Goal: Complete application form

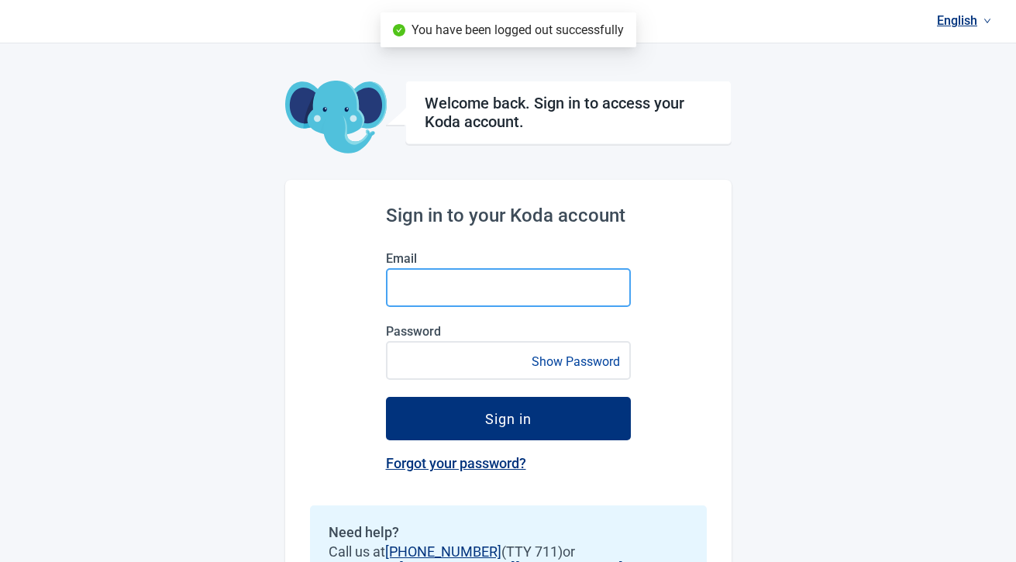
click at [511, 282] on input "Email" at bounding box center [508, 287] width 245 height 39
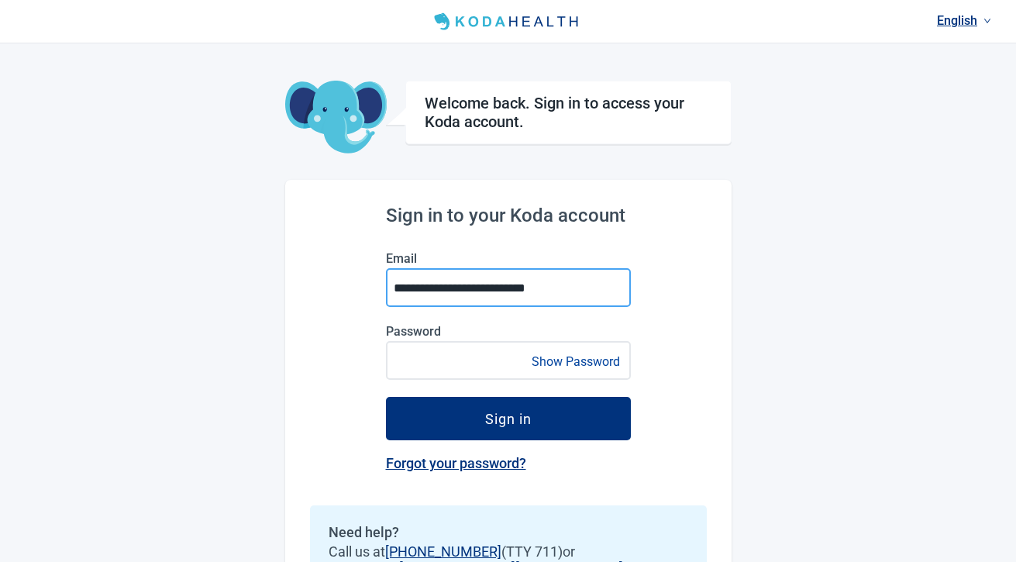
click at [442, 291] on input "**********" at bounding box center [508, 287] width 245 height 39
type input "**********"
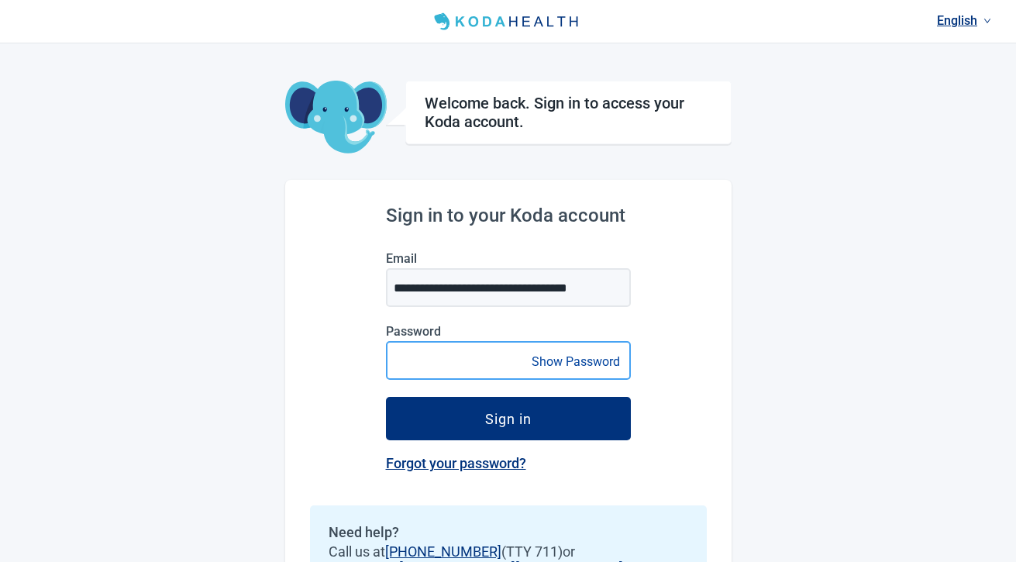
click at [386, 397] on button "Sign in" at bounding box center [508, 418] width 245 height 43
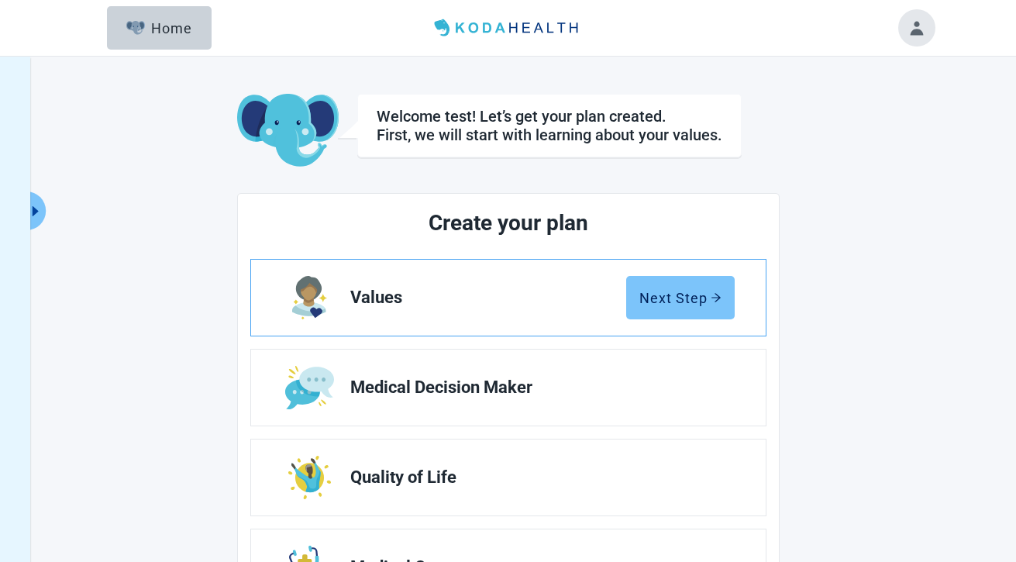
click at [643, 304] on button "Next Step" at bounding box center [680, 297] width 108 height 43
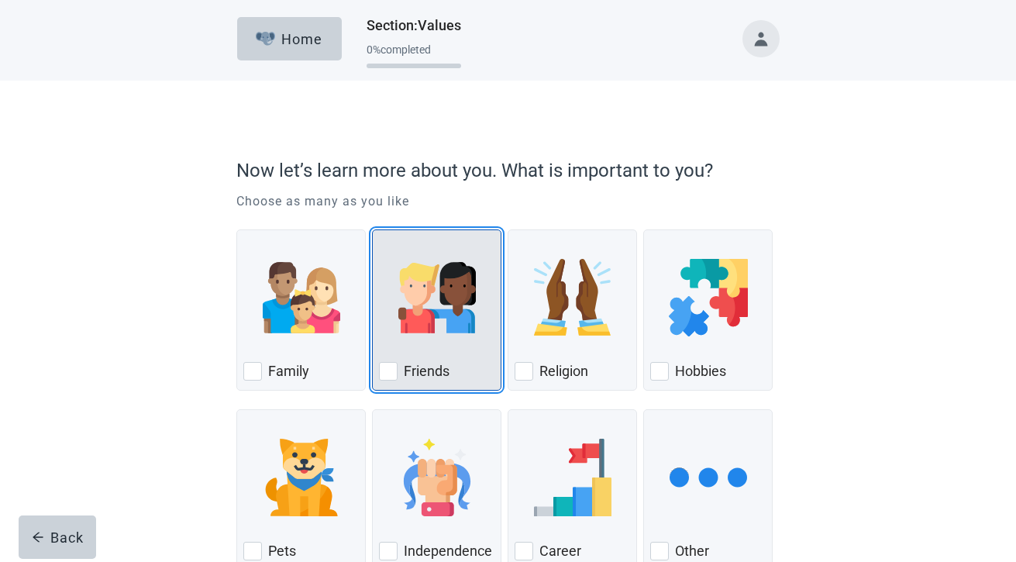
click at [459, 349] on div "Friends, checkbox, not checked" at bounding box center [436, 297] width 115 height 122
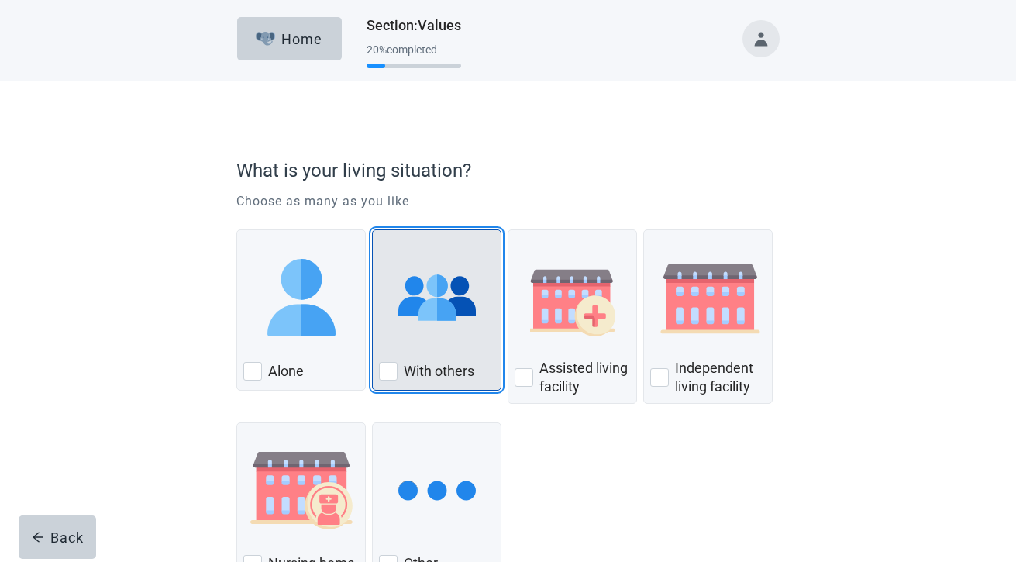
click at [411, 333] on img "With Others, checkbox, not checked" at bounding box center [436, 297] width 77 height 77
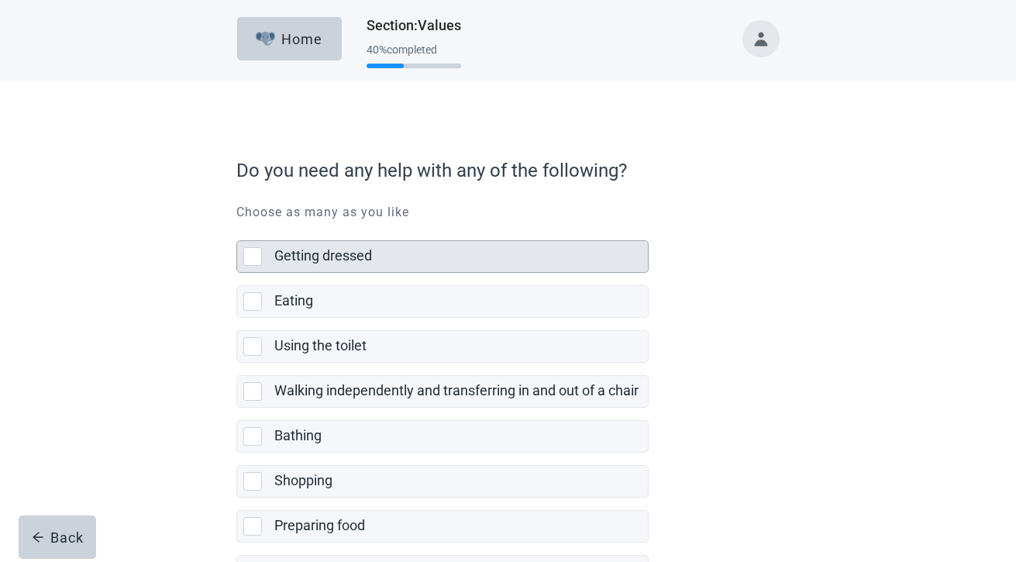
click at [432, 267] on div "Getting dressed" at bounding box center [460, 256] width 373 height 31
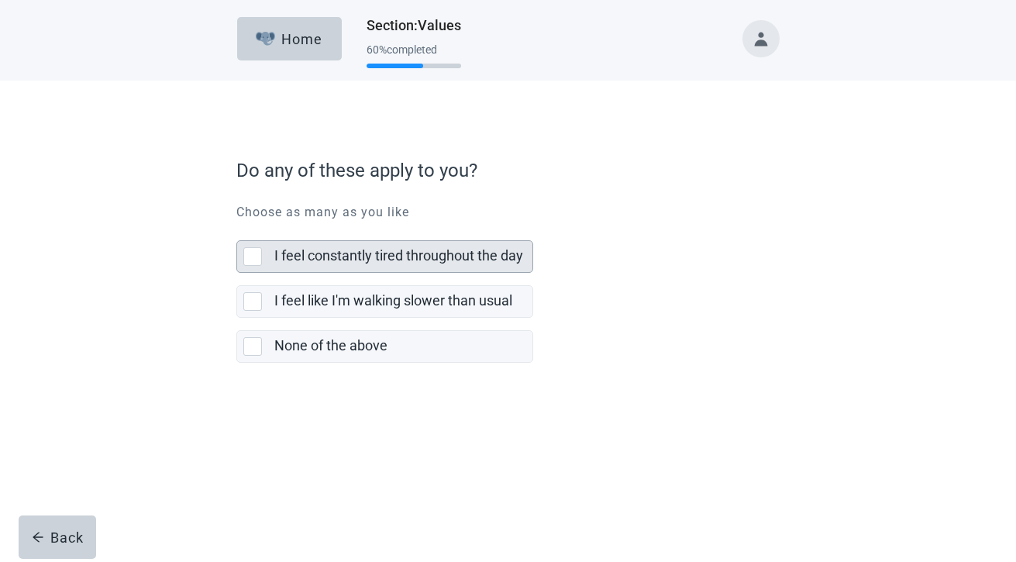
click at [431, 267] on div "I feel constantly tired throughout the day" at bounding box center [403, 256] width 258 height 31
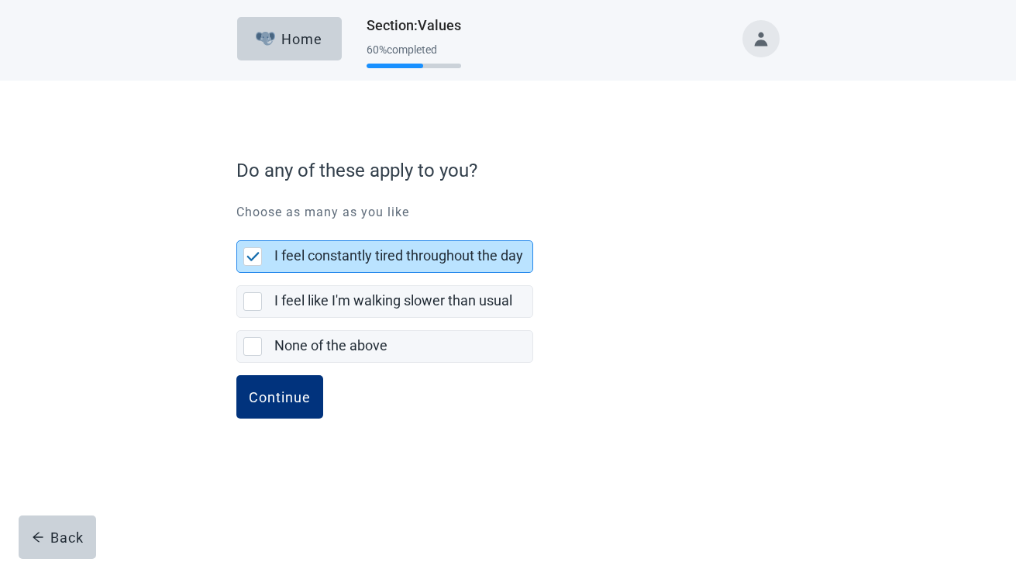
click at [236, 375] on button "Continue" at bounding box center [279, 396] width 87 height 43
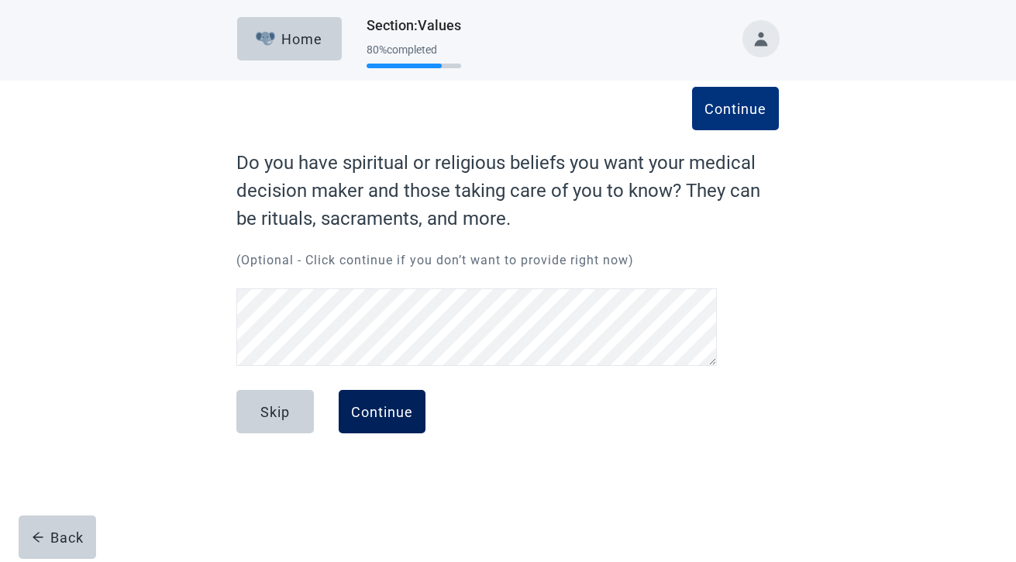
click at [411, 404] on div "Continue" at bounding box center [382, 411] width 62 height 15
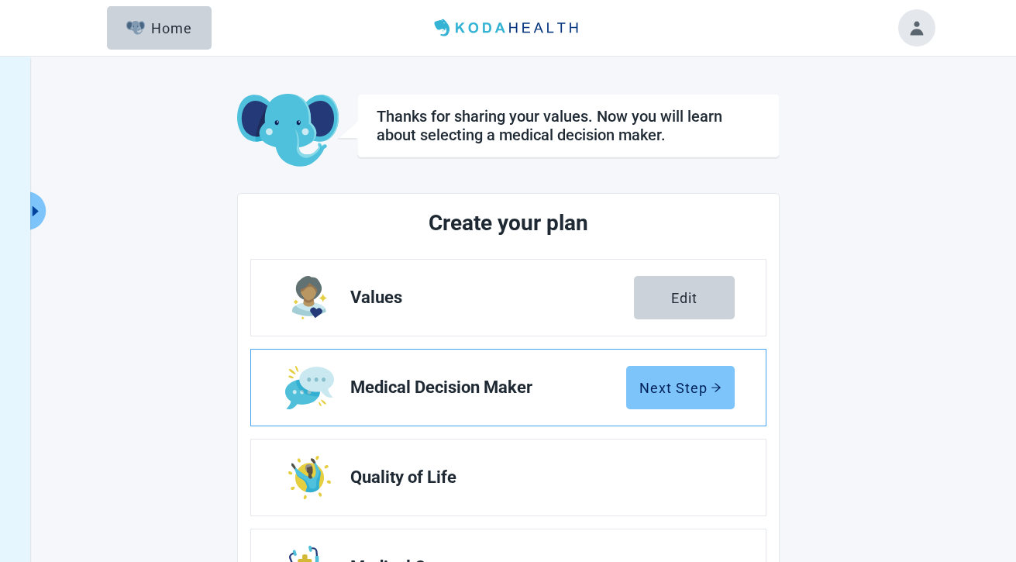
click at [721, 378] on button "Next Step" at bounding box center [680, 387] width 108 height 43
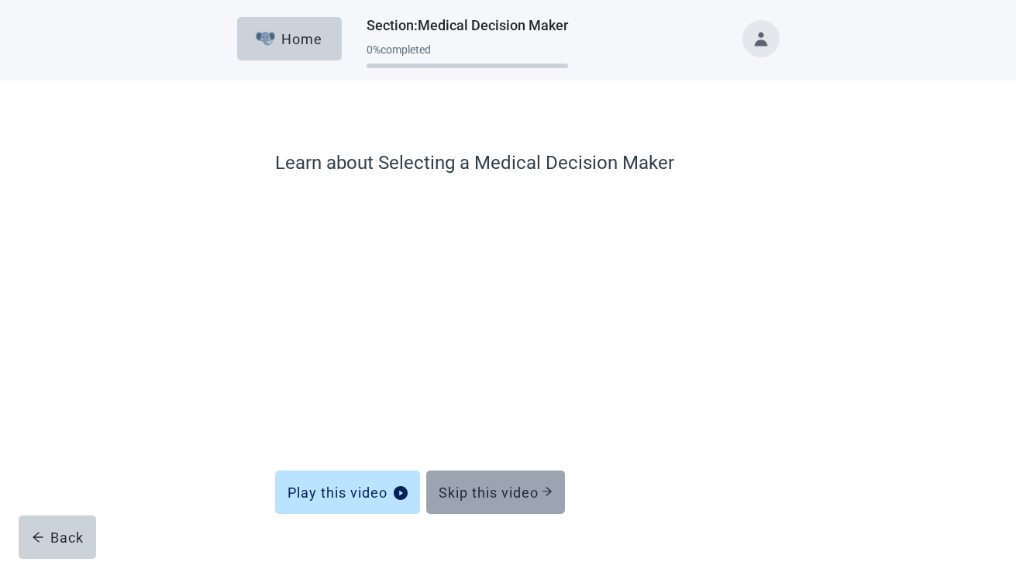
click at [507, 490] on div "Skip this video" at bounding box center [496, 491] width 114 height 15
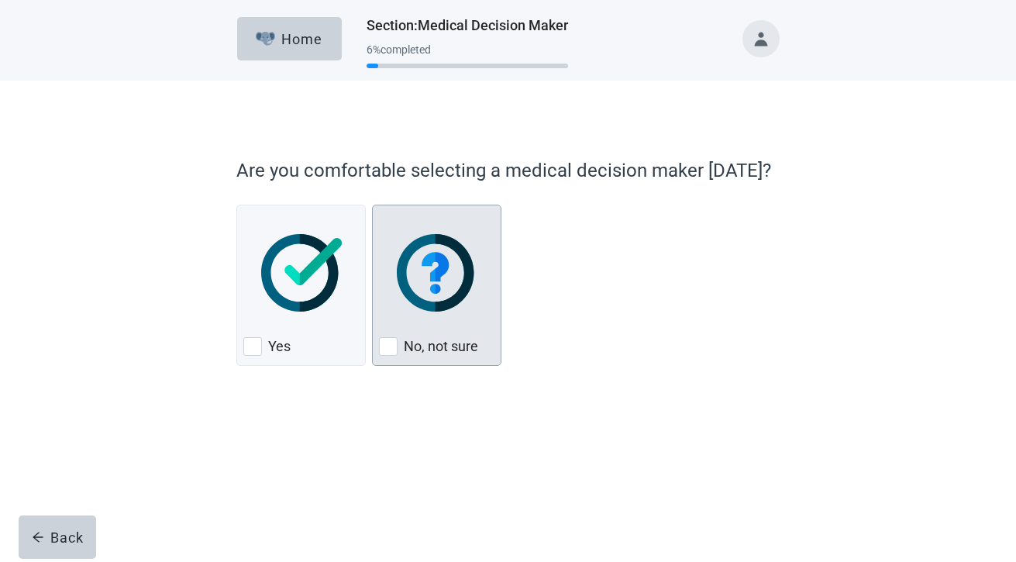
click at [438, 360] on div "No, not sure" at bounding box center [436, 285] width 129 height 161
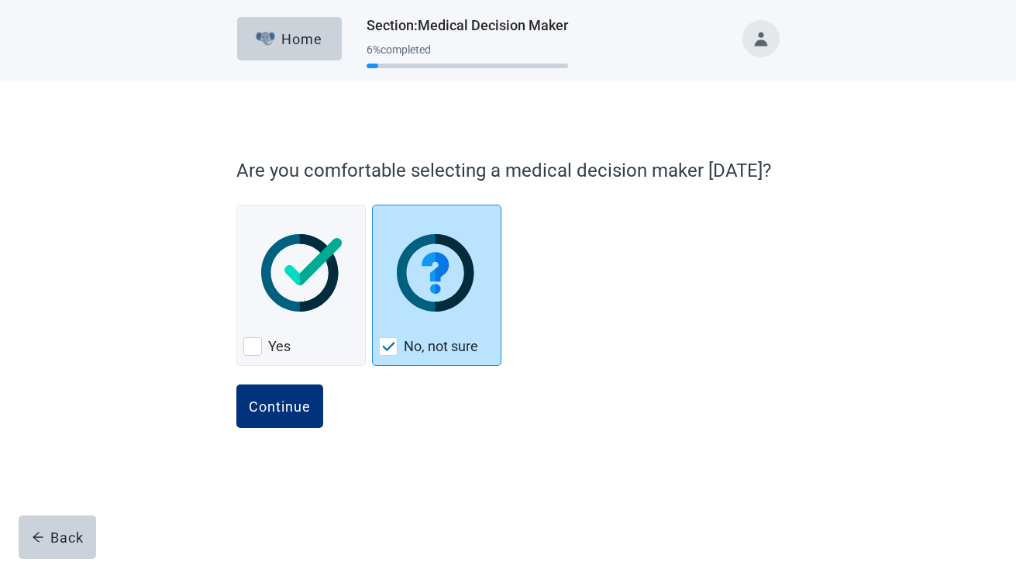
click at [236, 384] on button "Continue" at bounding box center [279, 405] width 87 height 43
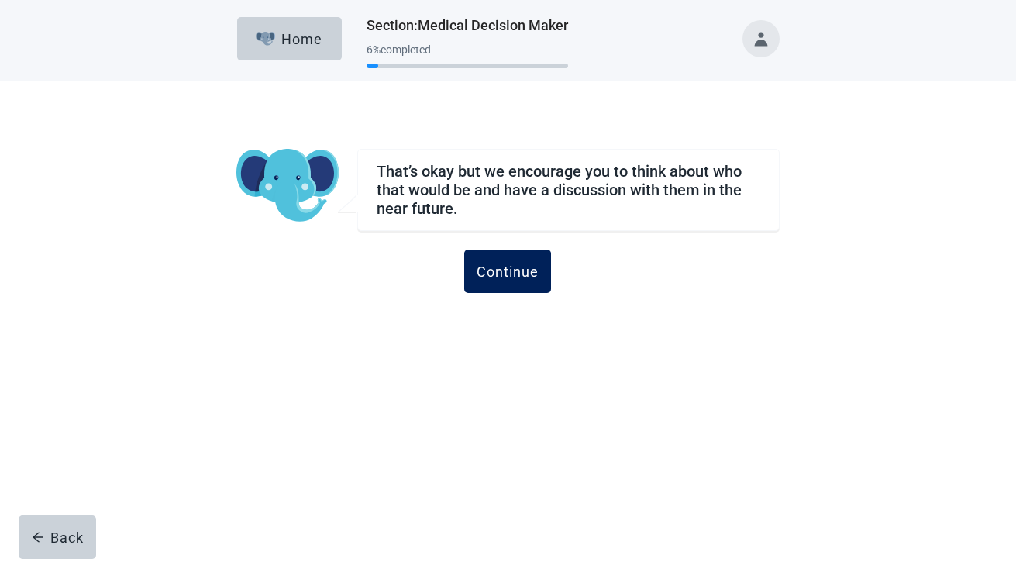
click at [495, 274] on div "Continue" at bounding box center [508, 270] width 62 height 15
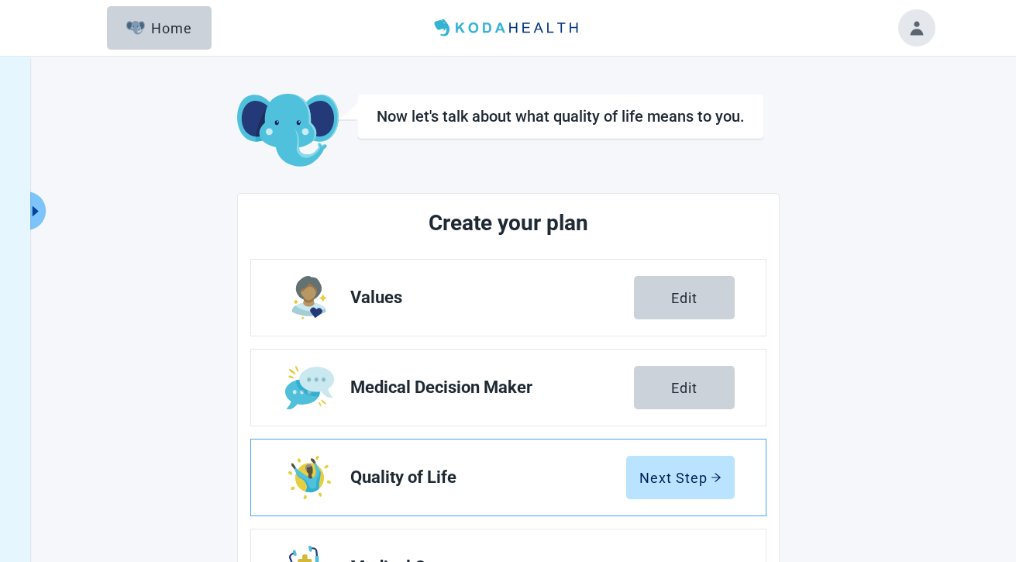
click at [684, 500] on link "Quality of Life Next Step" at bounding box center [508, 477] width 514 height 76
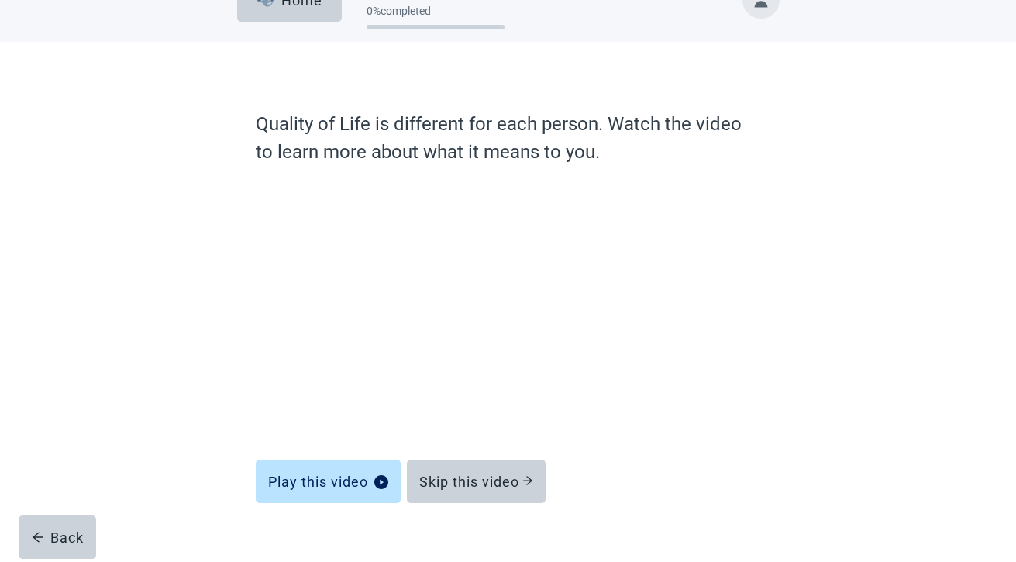
scroll to position [64, 0]
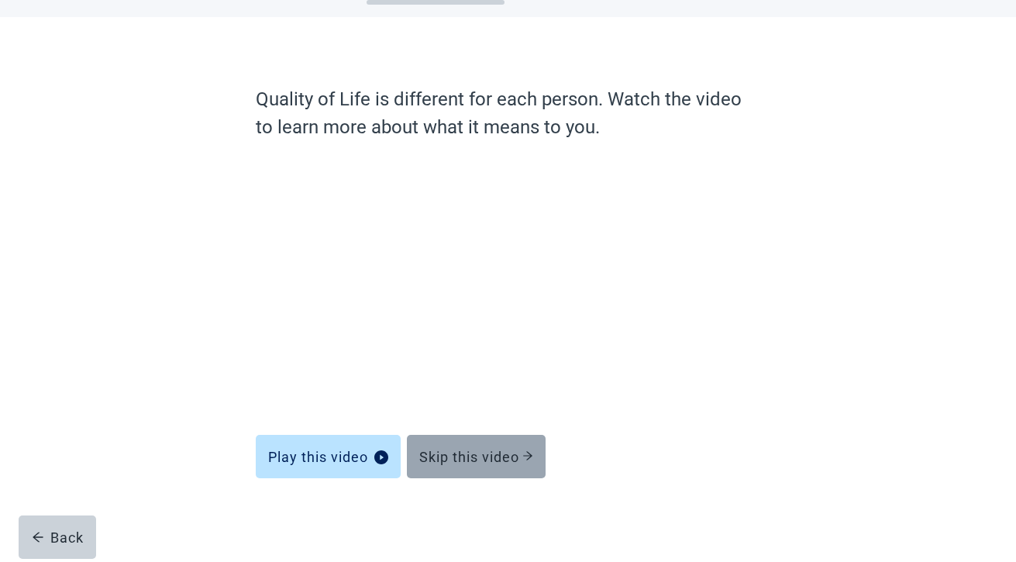
click at [480, 465] on button "Skip this video" at bounding box center [476, 456] width 139 height 43
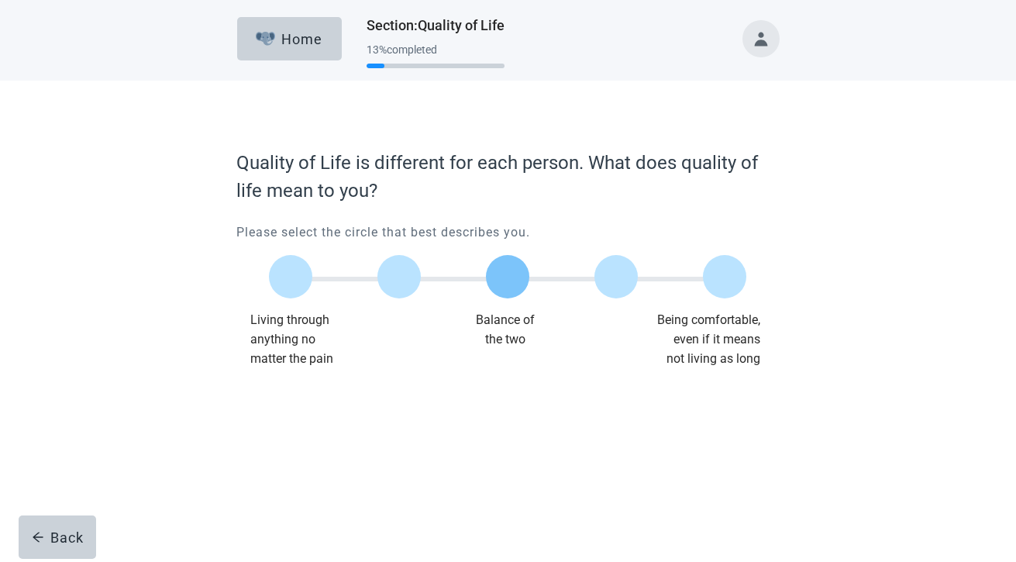
click at [514, 297] on label "Main content" at bounding box center [507, 276] width 43 height 43
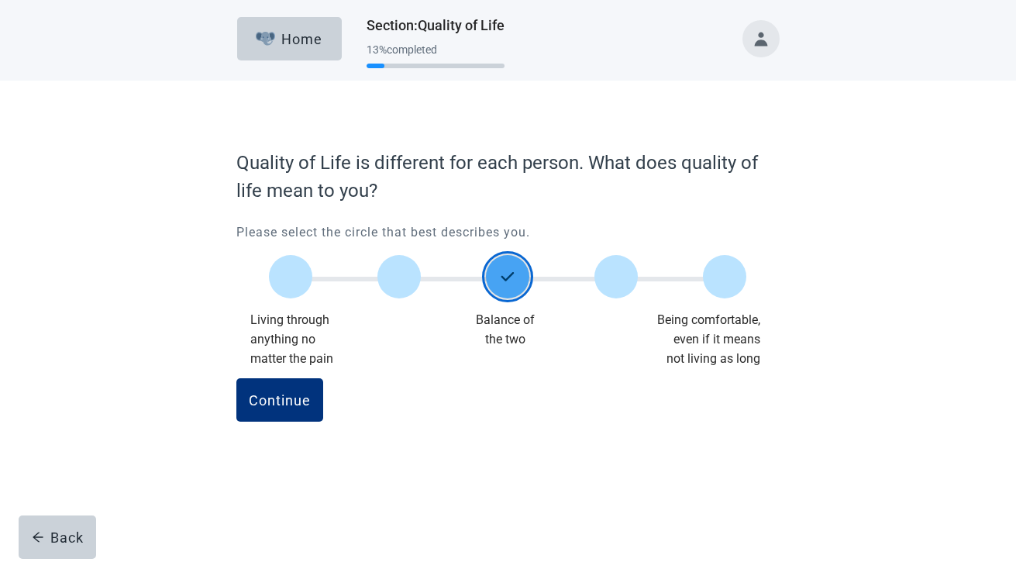
click at [236, 378] on button "Continue" at bounding box center [279, 399] width 87 height 43
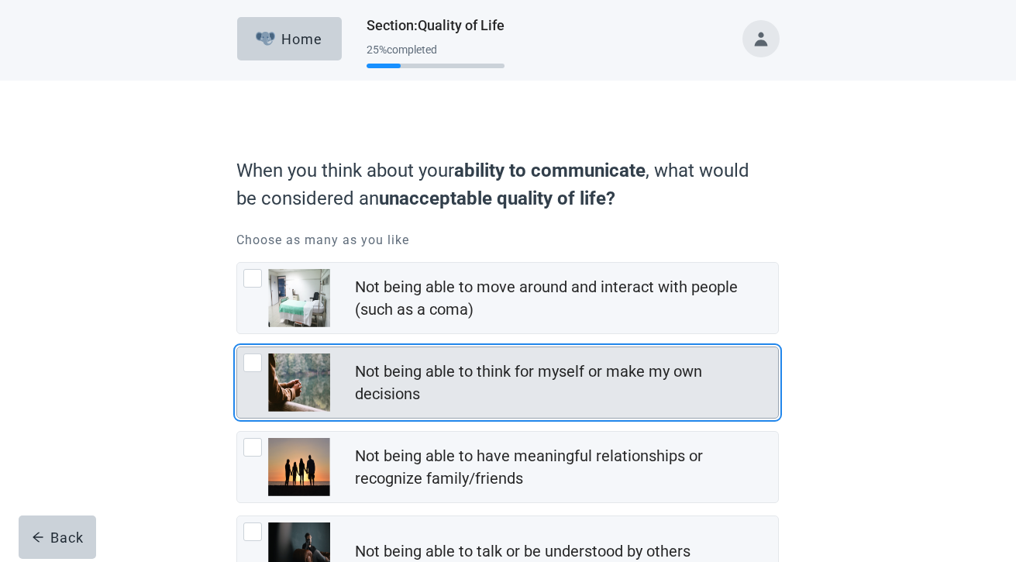
click at [490, 363] on div "Not being able to think for myself or make my own decisions" at bounding box center [562, 382] width 414 height 45
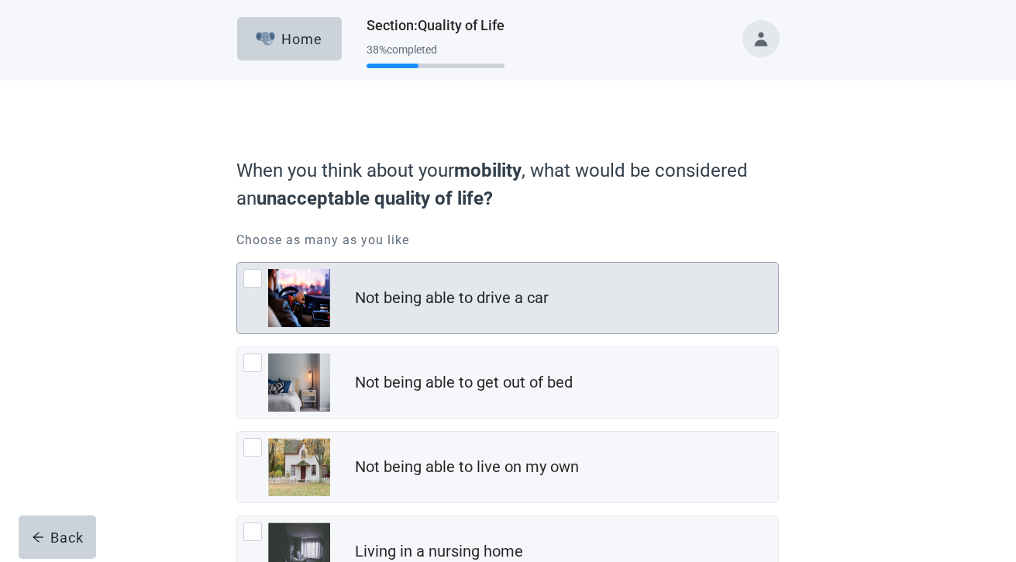
click at [502, 320] on div "Not being able to drive a car" at bounding box center [507, 298] width 541 height 71
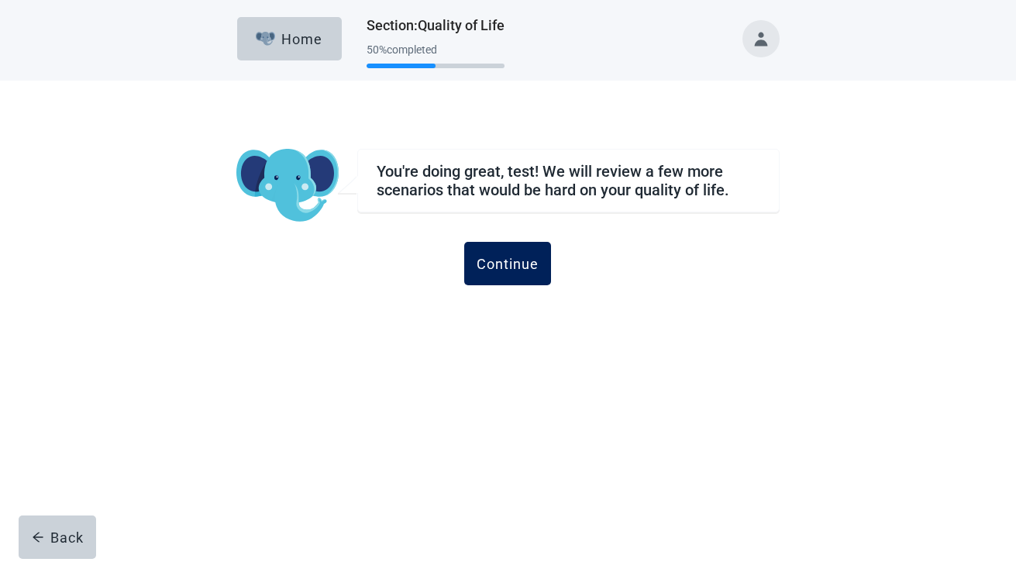
click at [518, 277] on button "Continue" at bounding box center [507, 263] width 87 height 43
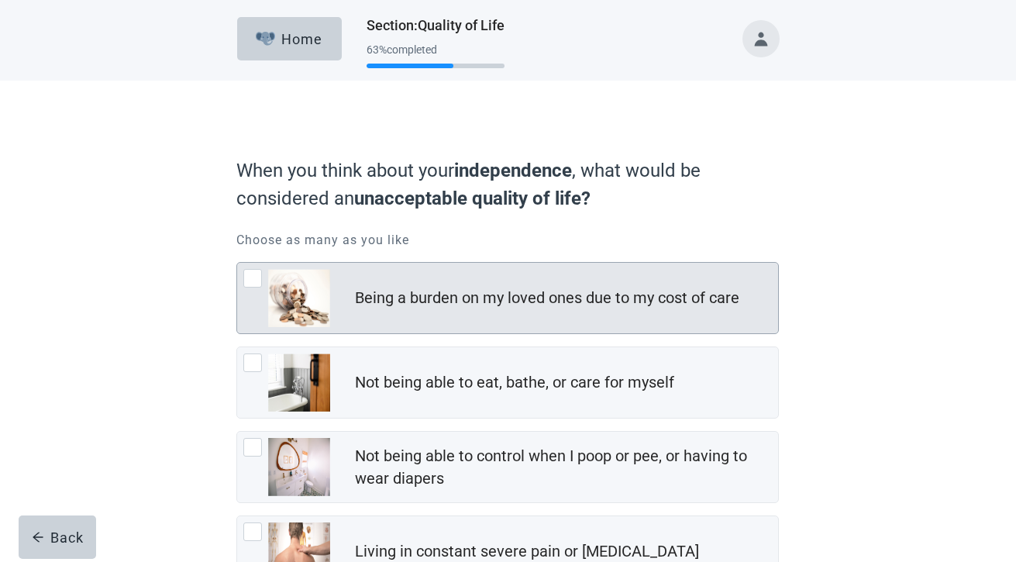
click at [519, 304] on div "Being a burden on my loved ones due to my cost of care" at bounding box center [547, 298] width 384 height 22
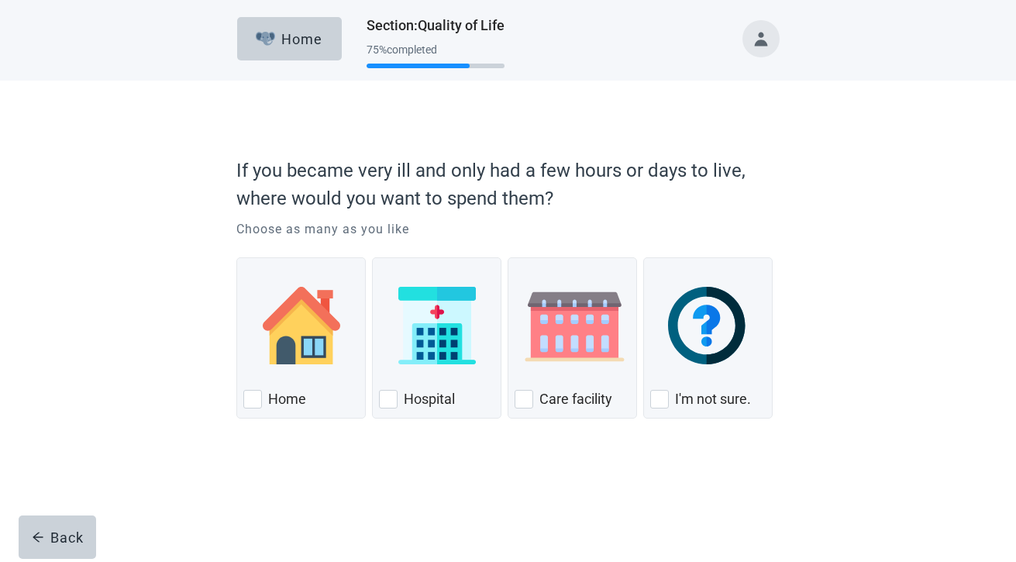
click at [615, 425] on form "If you became very ill and only had a few hours or days to live, where would yo…" at bounding box center [507, 332] width 542 height 366
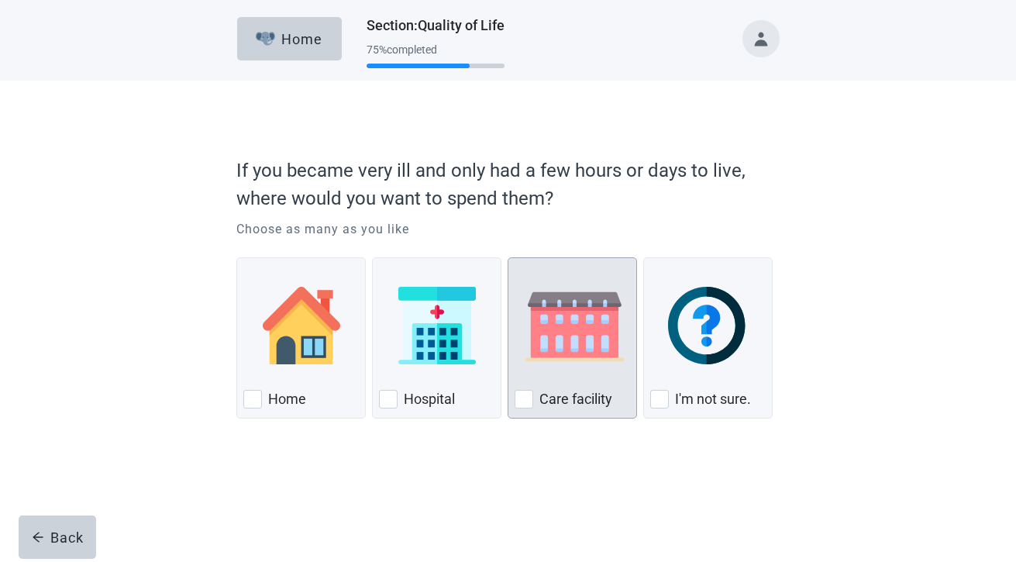
click at [602, 412] on div "Care facility" at bounding box center [571, 337] width 129 height 161
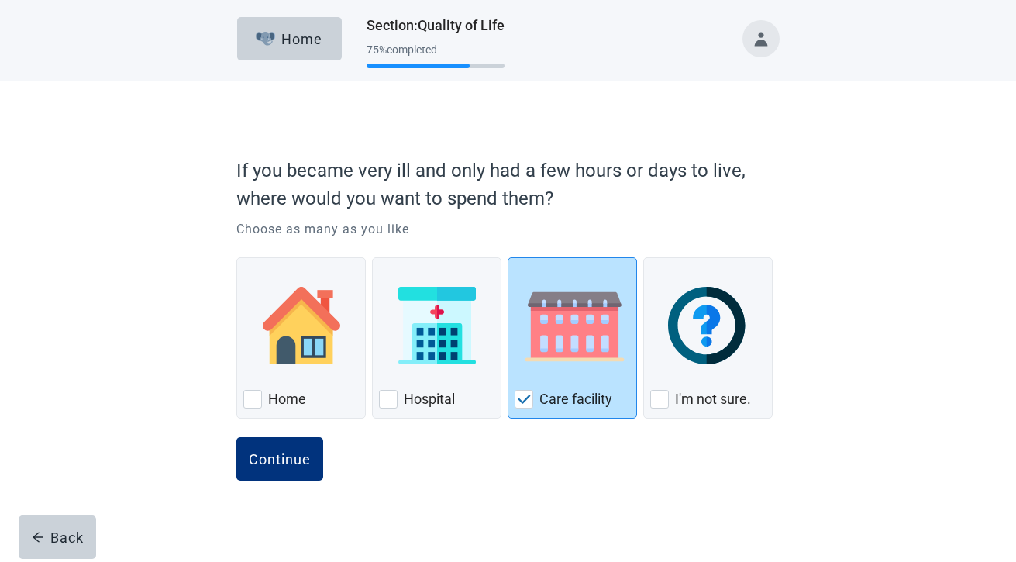
click at [236, 437] on button "Continue" at bounding box center [279, 458] width 87 height 43
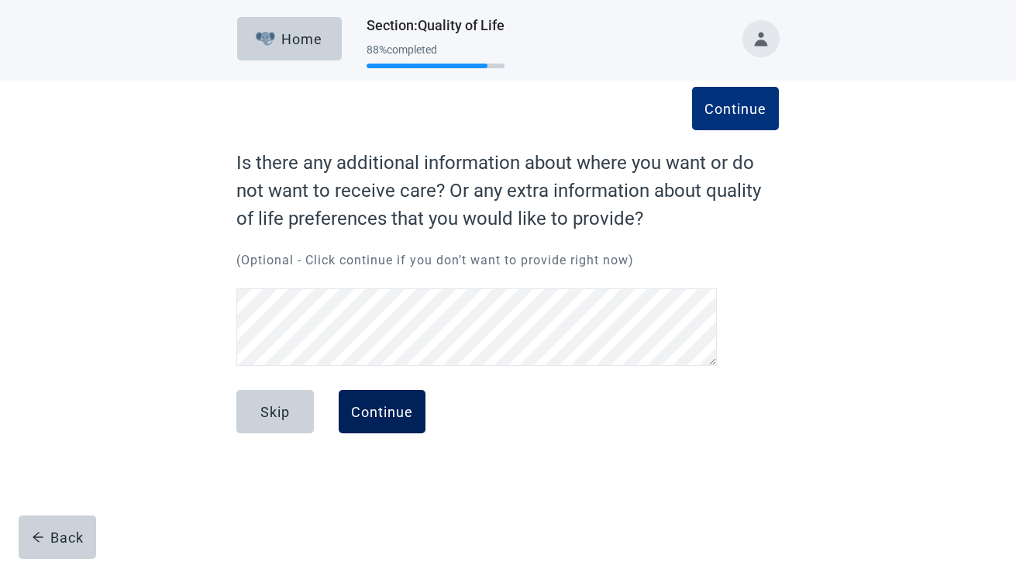
click at [401, 425] on button "Continue" at bounding box center [382, 411] width 87 height 43
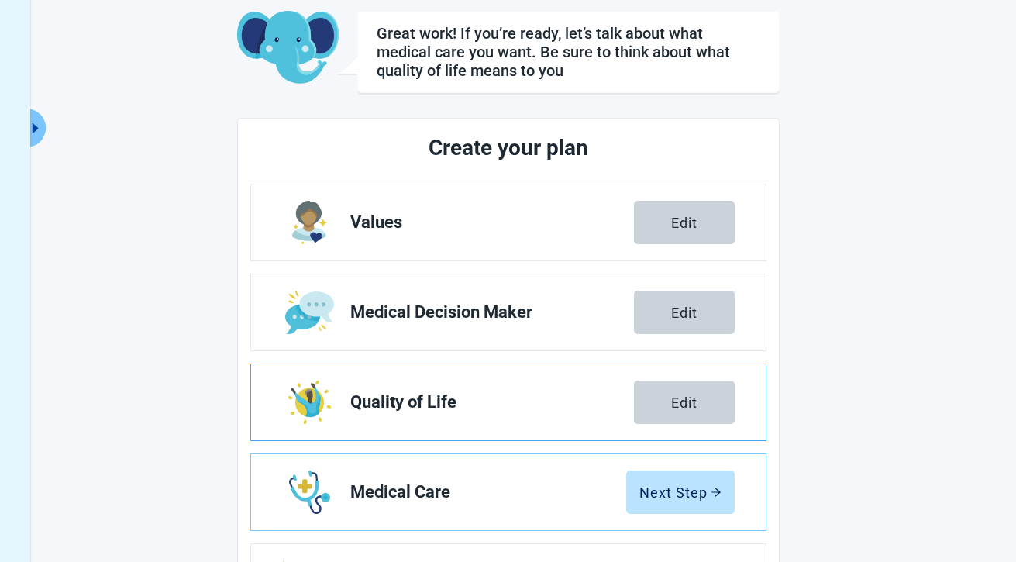
scroll to position [241, 0]
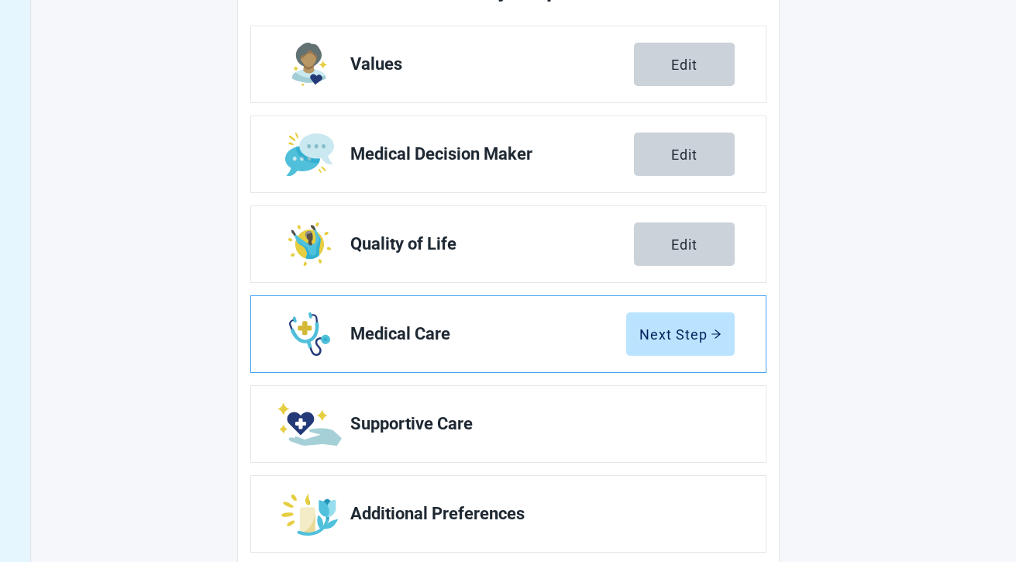
click at [696, 310] on link "Medical Care Next Step" at bounding box center [508, 334] width 514 height 76
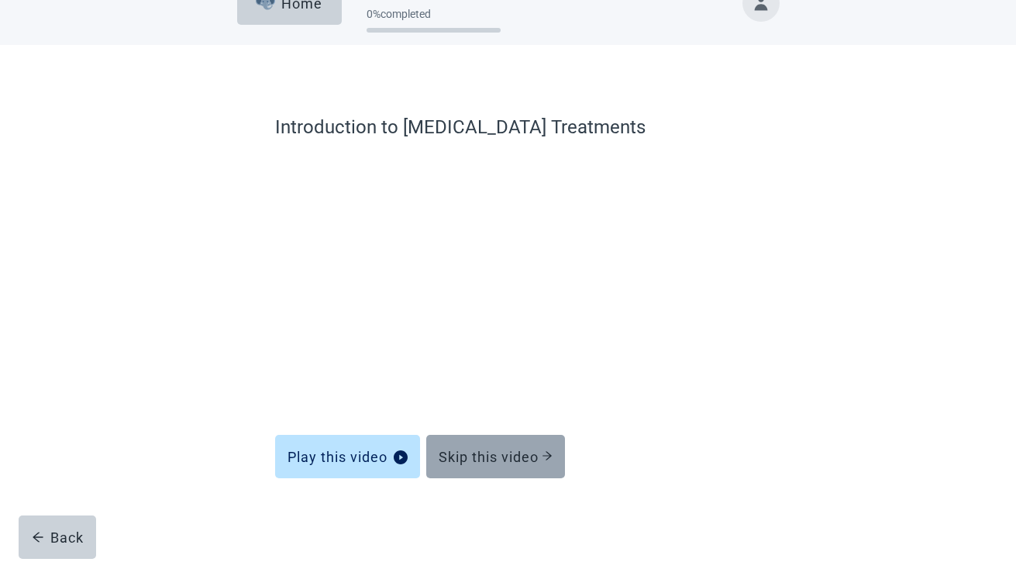
scroll to position [36, 0]
click at [494, 460] on div "Skip this video" at bounding box center [496, 456] width 114 height 15
click at [494, 459] on div "Skip this video" at bounding box center [496, 456] width 114 height 15
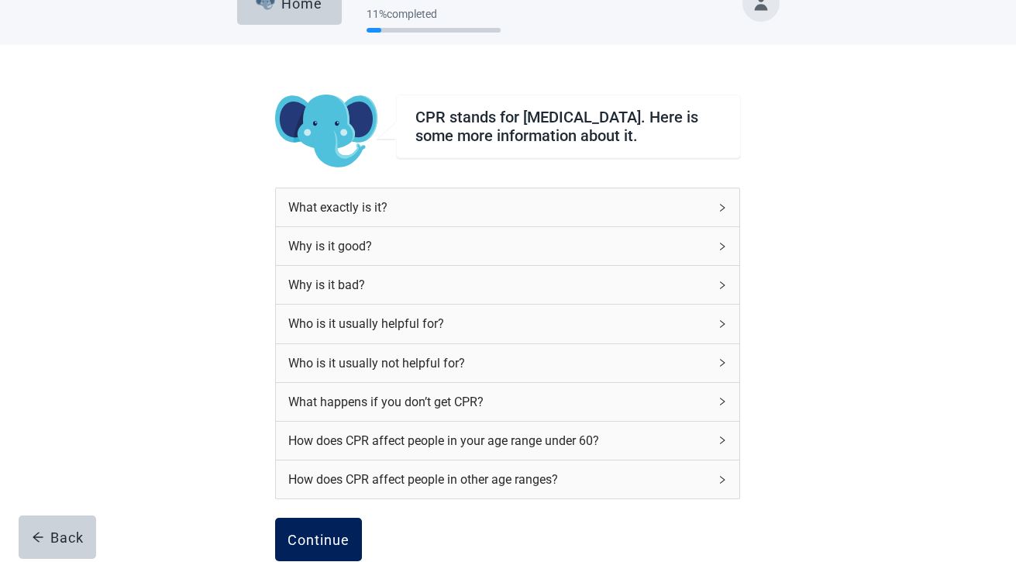
click at [353, 538] on button "Continue" at bounding box center [318, 539] width 87 height 43
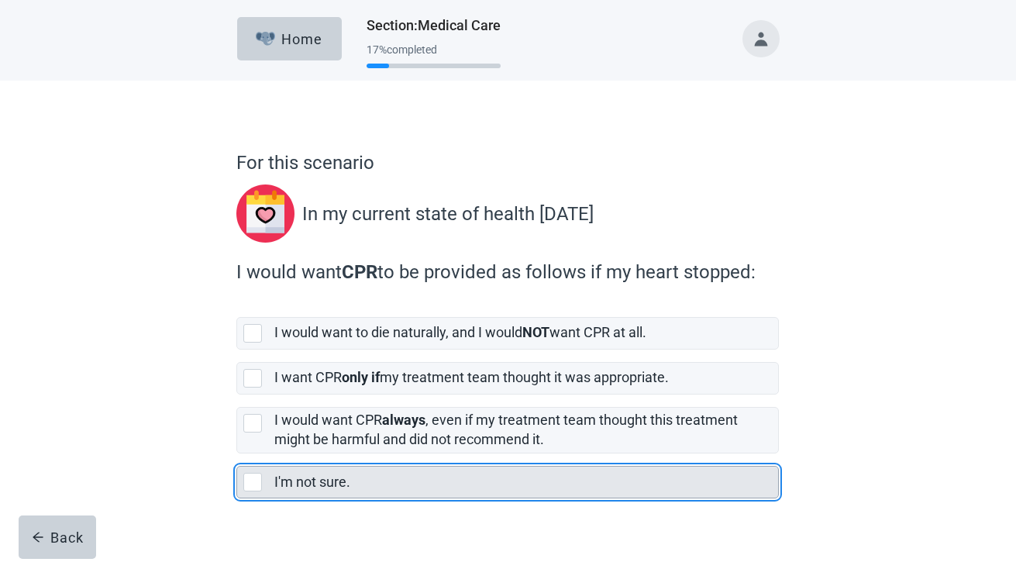
click at [387, 477] on div "I'm not sure." at bounding box center [521, 482] width 494 height 19
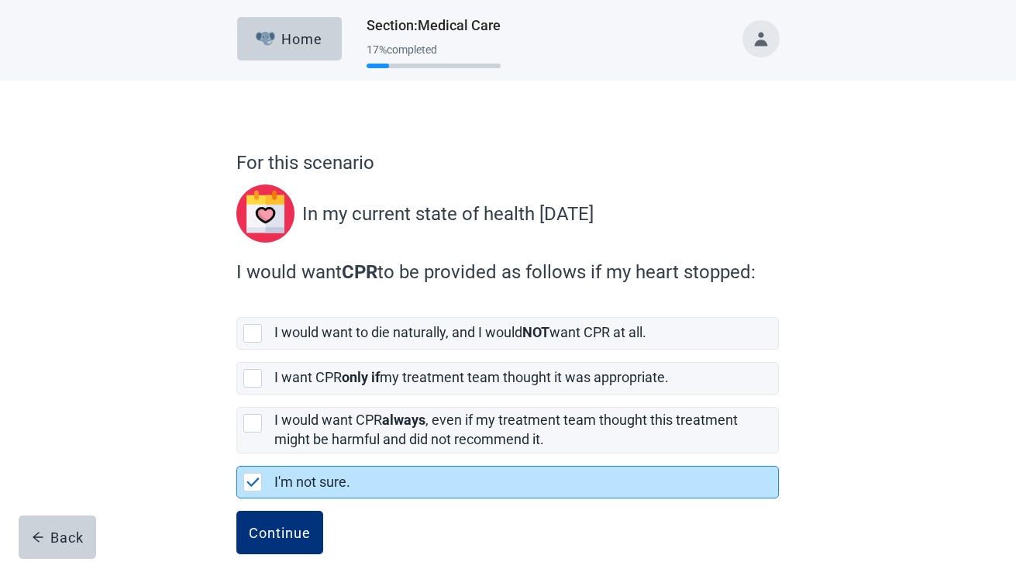
click at [236, 511] on button "Continue" at bounding box center [279, 532] width 87 height 43
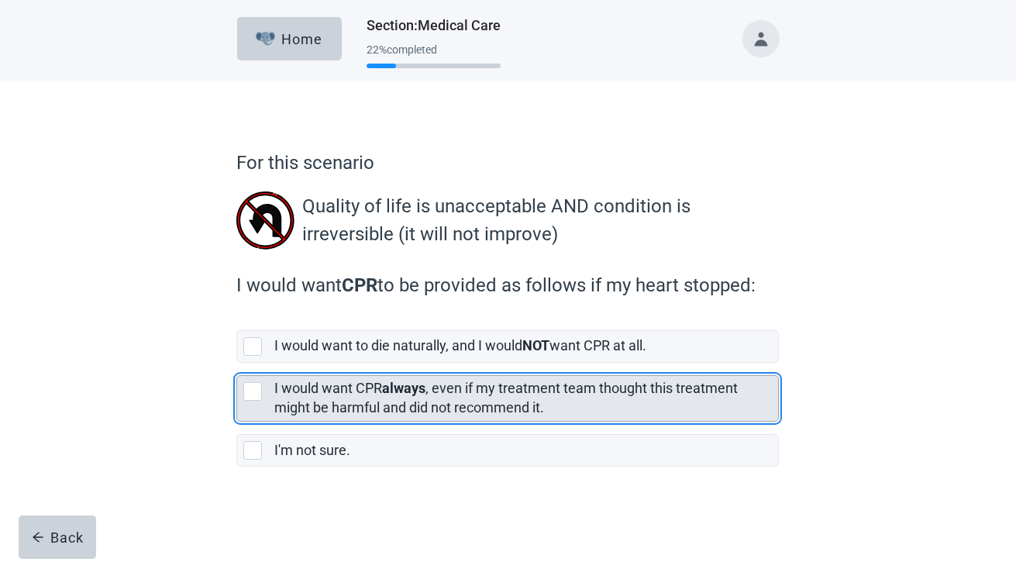
click at [415, 390] on strong "always" at bounding box center [403, 388] width 43 height 16
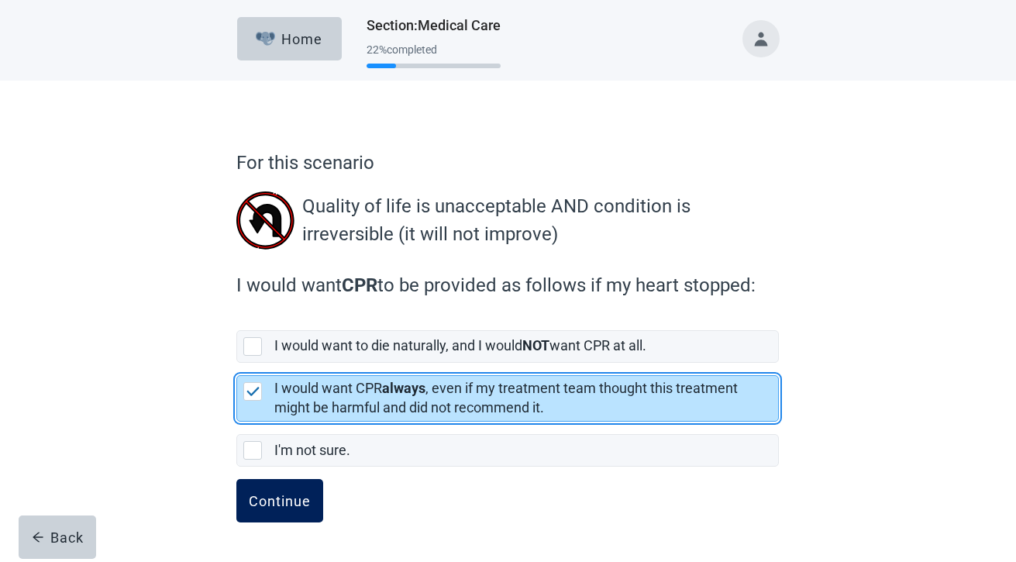
click at [290, 504] on div "Continue" at bounding box center [280, 500] width 62 height 15
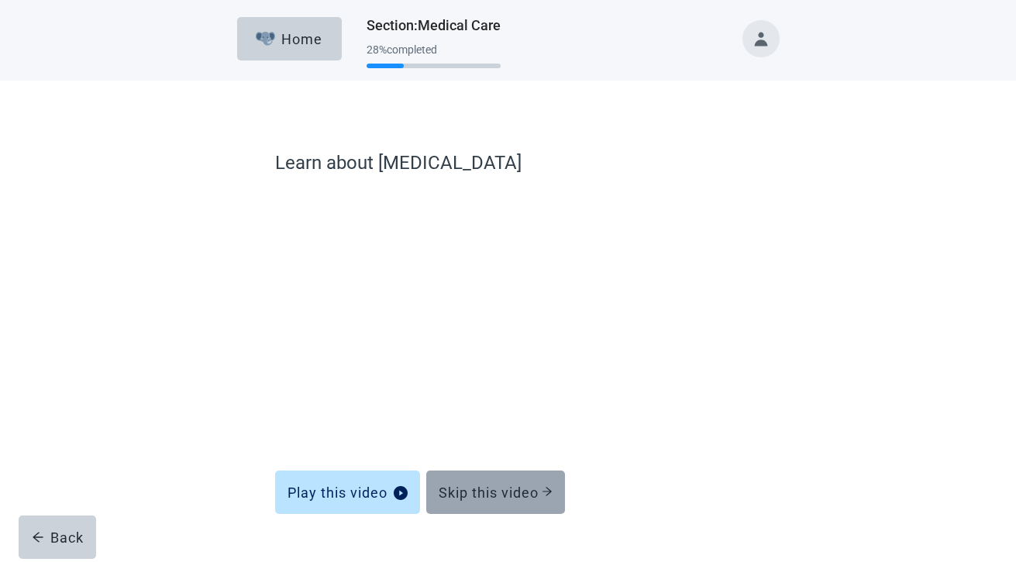
click at [489, 500] on button "Skip this video" at bounding box center [495, 491] width 139 height 43
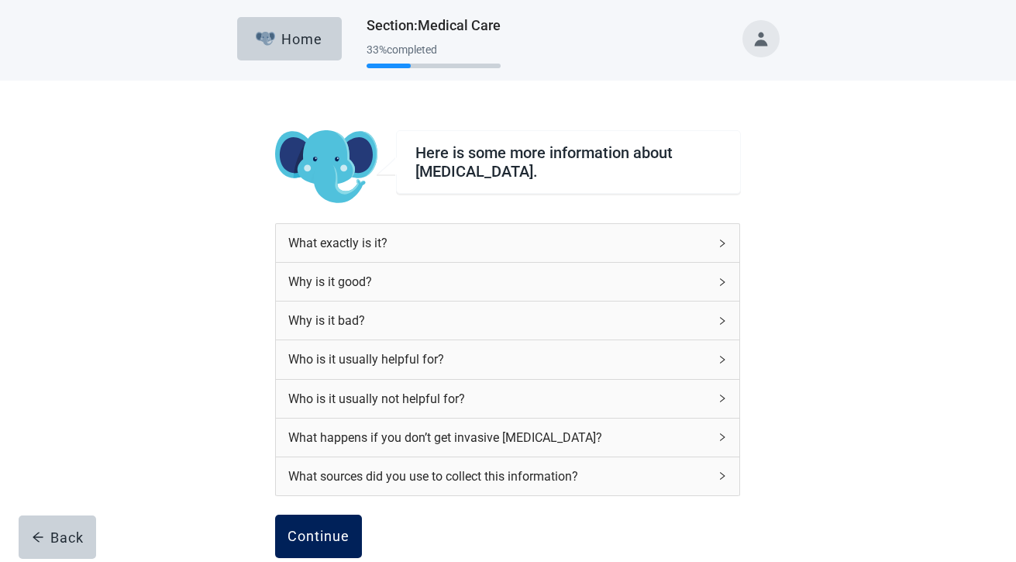
click at [325, 529] on div "Continue" at bounding box center [318, 535] width 62 height 15
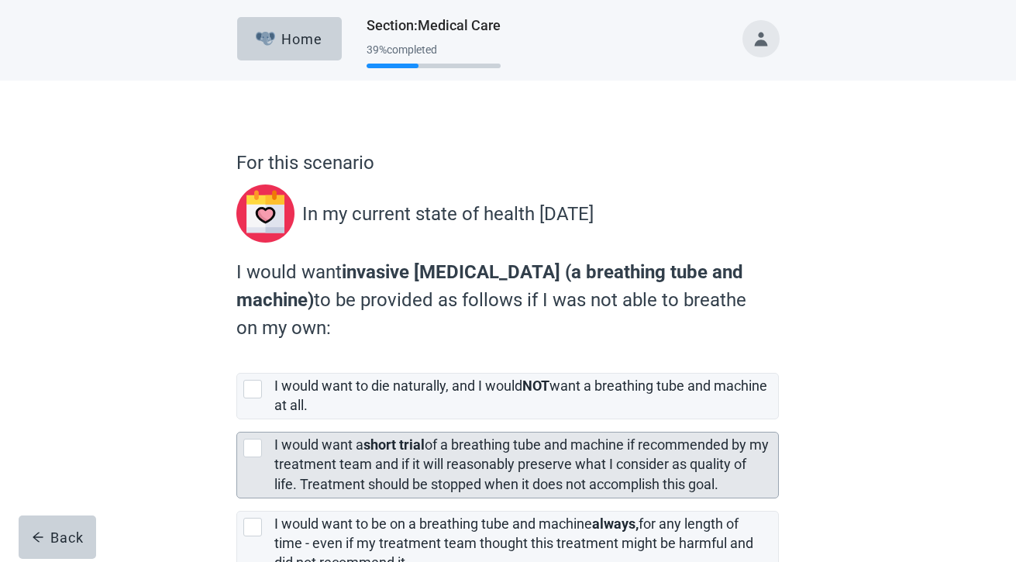
click at [435, 453] on div "I would want a short trial of a breathing tube and machine if recommended by my…" at bounding box center [521, 464] width 494 height 58
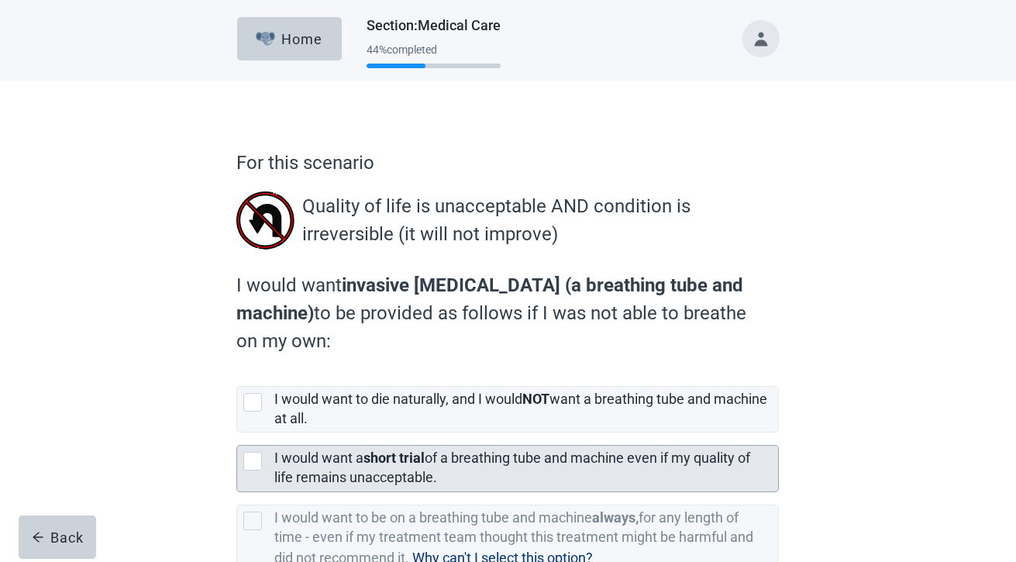
click at [432, 458] on label "I would want a short trial of a breathing tube and machine even if my quality o…" at bounding box center [512, 467] width 476 height 36
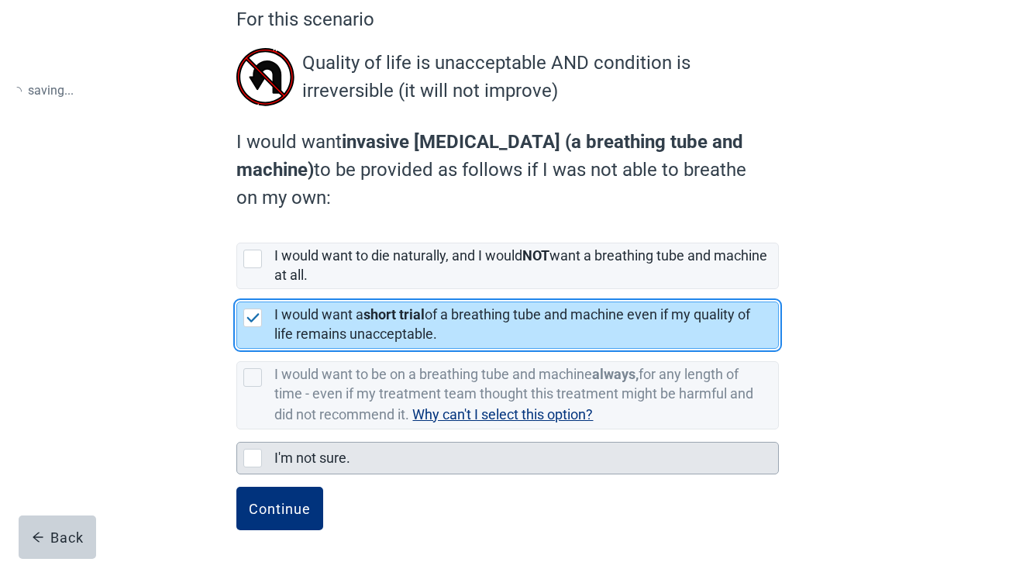
scroll to position [146, 0]
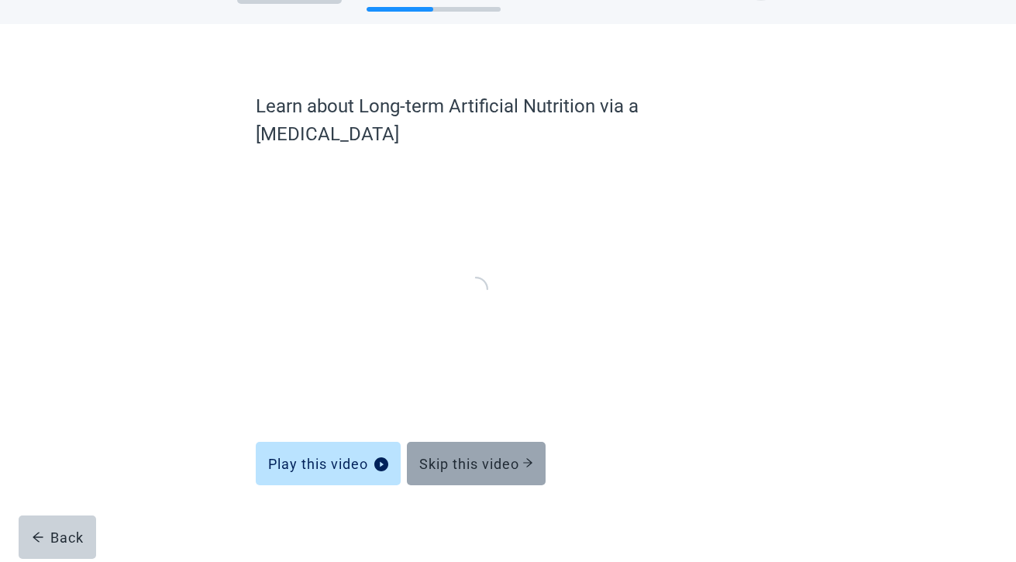
scroll to position [139, 0]
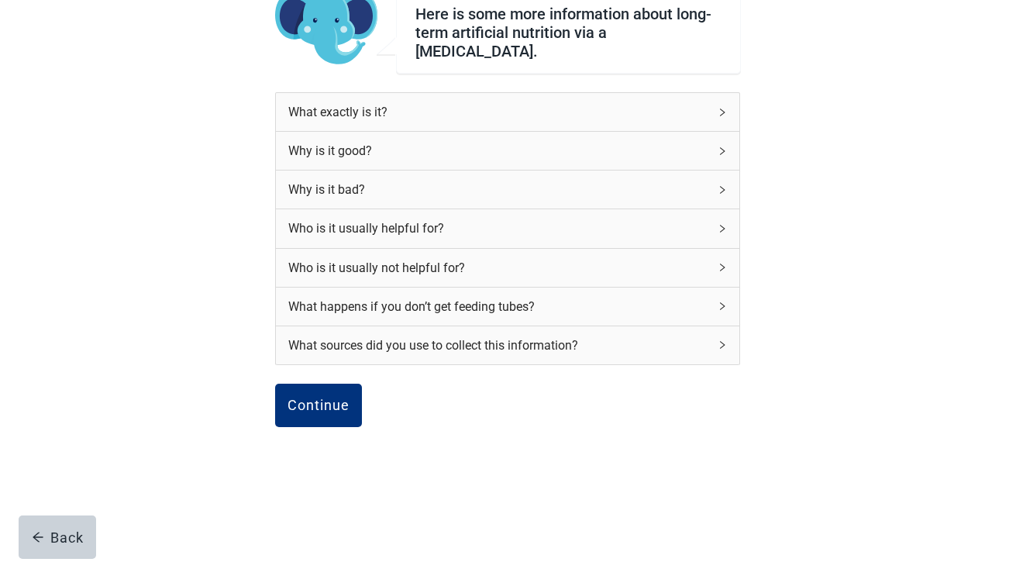
drag, startPoint x: 428, startPoint y: 452, endPoint x: 468, endPoint y: 444, distance: 41.0
click at [468, 444] on div "Continue Back" at bounding box center [507, 422] width 465 height 77
click at [345, 409] on button "Continue" at bounding box center [318, 405] width 87 height 43
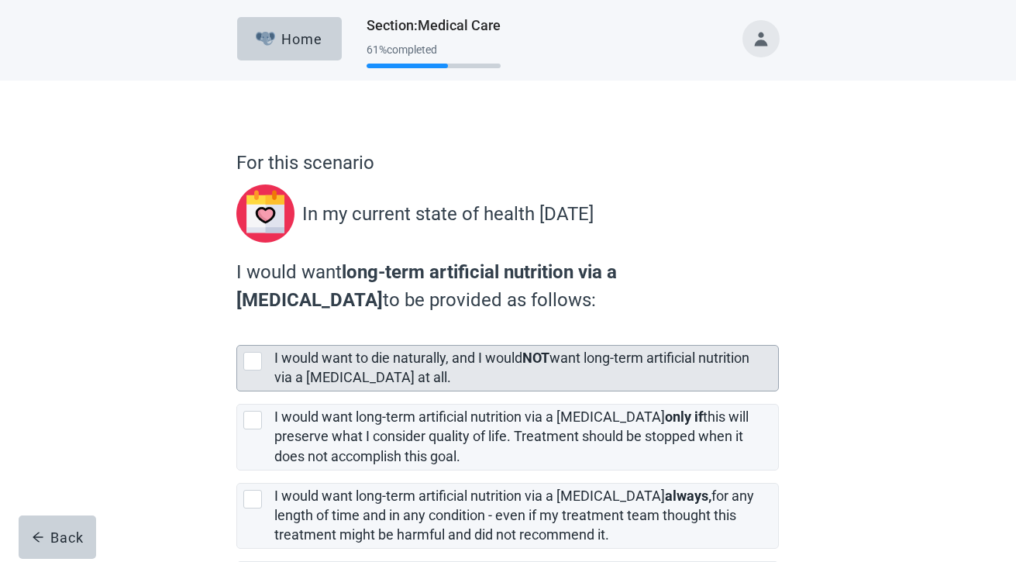
click at [346, 388] on div "I would want to die naturally, and I would NOT want long-term artificial nutrit…" at bounding box center [526, 368] width 504 height 45
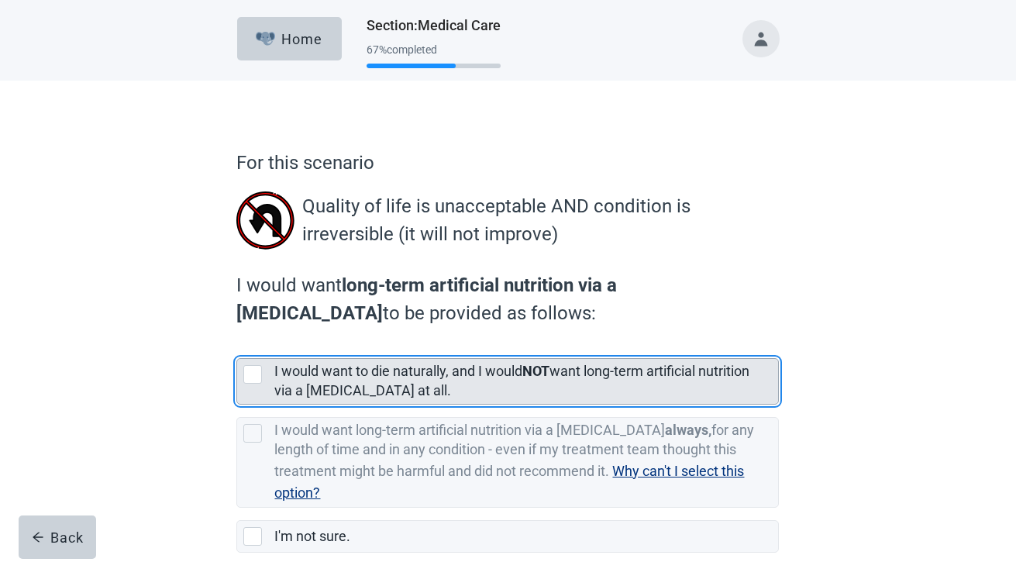
click at [372, 381] on div "I would want to die naturally, and I would NOT want long-term artificial nutrit…" at bounding box center [521, 381] width 494 height 39
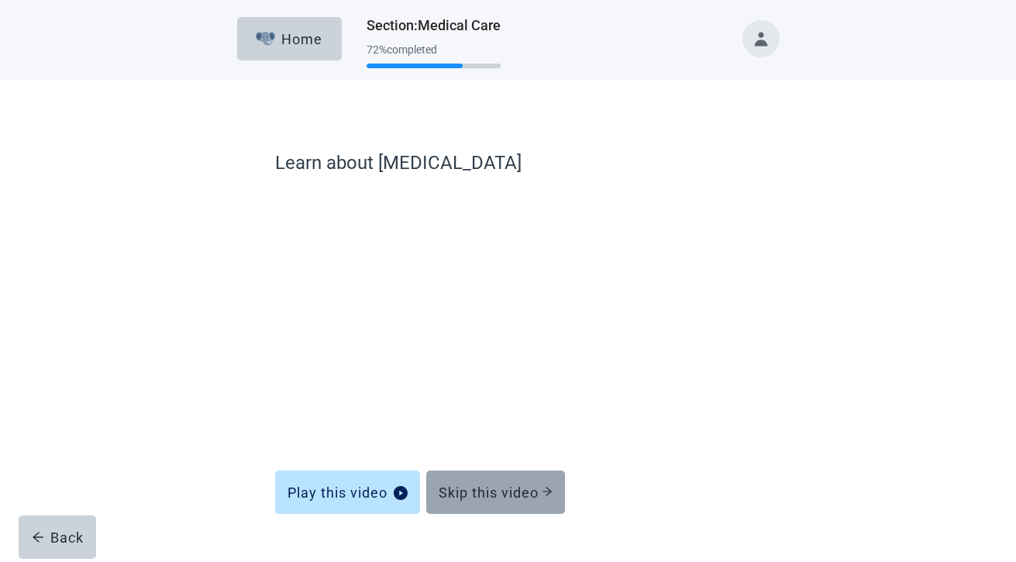
click at [513, 473] on button "Skip this video" at bounding box center [495, 491] width 139 height 43
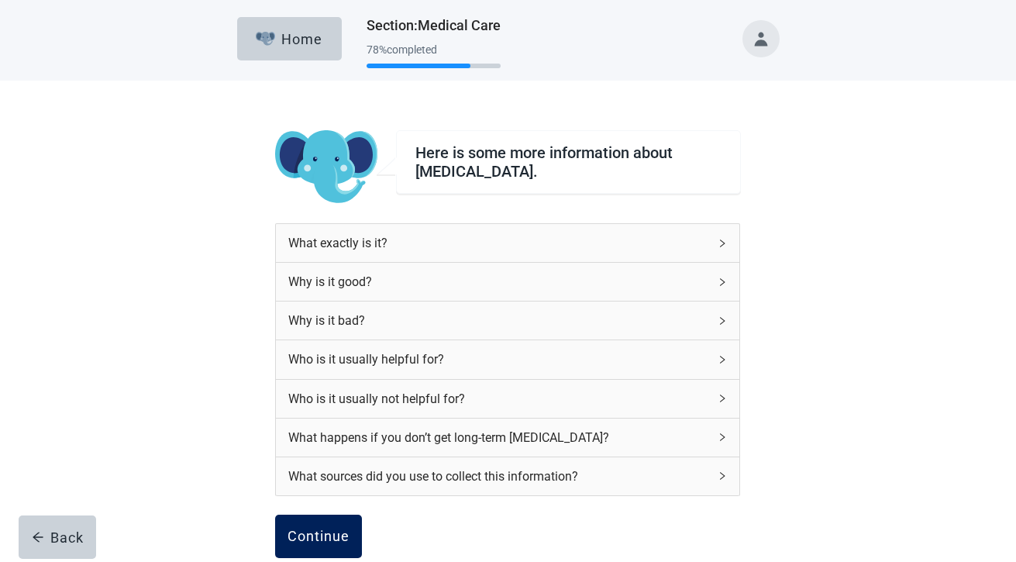
click at [356, 533] on button "Continue" at bounding box center [318, 535] width 87 height 43
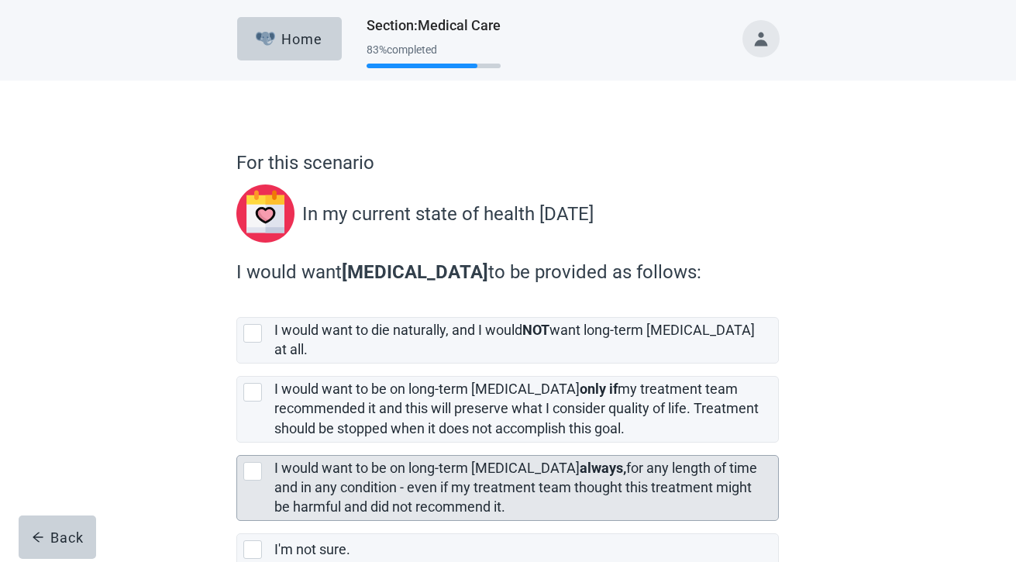
click at [489, 477] on label "I would want to be on long-term [MEDICAL_DATA] always, for any length of time a…" at bounding box center [515, 486] width 483 height 55
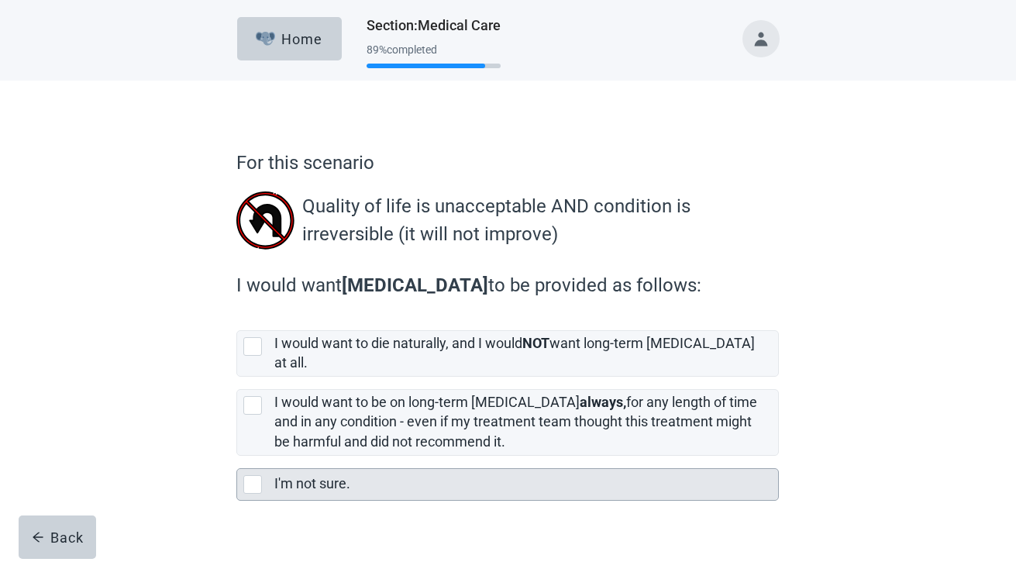
click at [477, 474] on div "I'm not sure." at bounding box center [521, 483] width 494 height 19
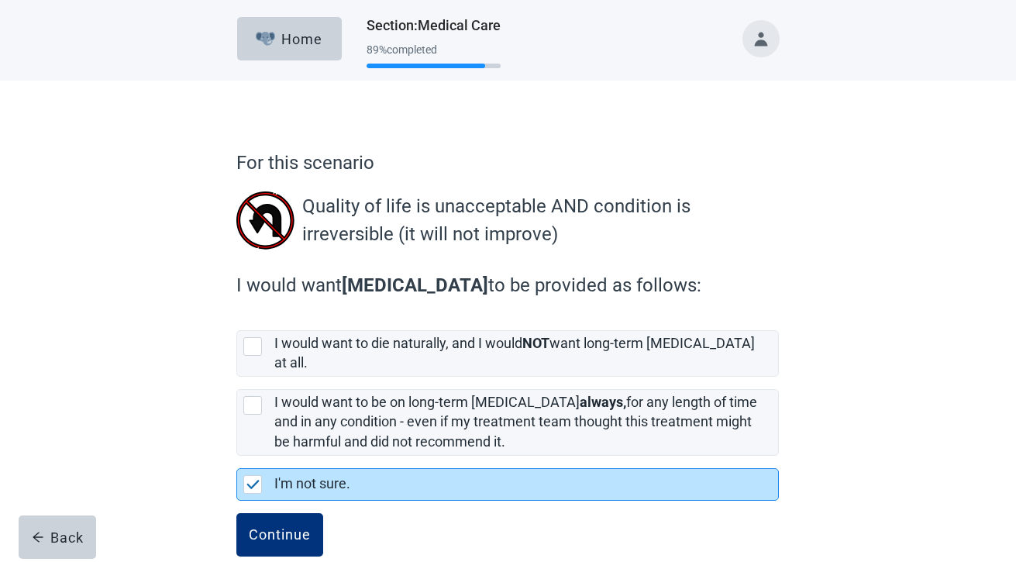
click at [236, 513] on button "Continue" at bounding box center [279, 534] width 87 height 43
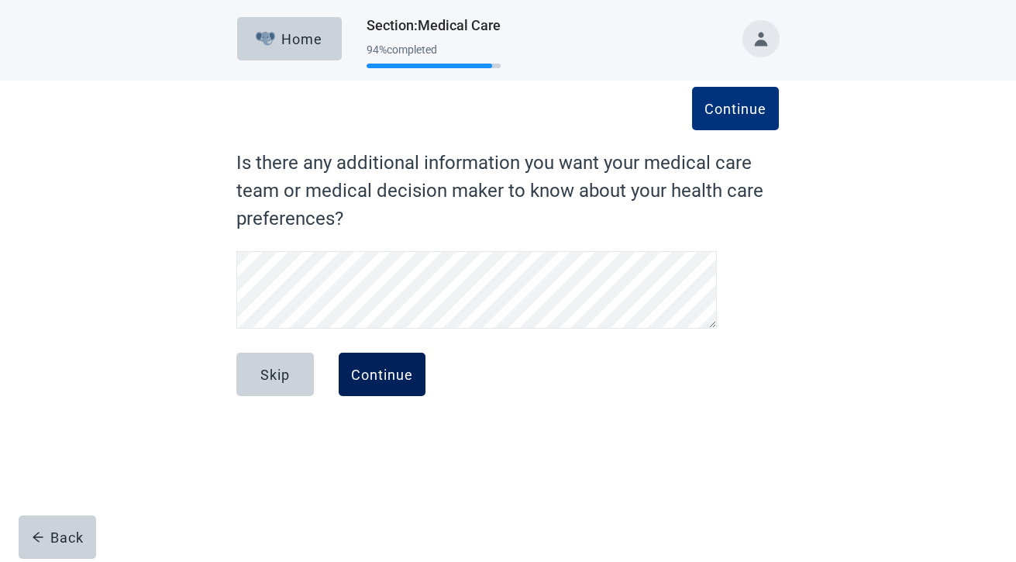
click at [396, 370] on div "Continue" at bounding box center [382, 373] width 62 height 15
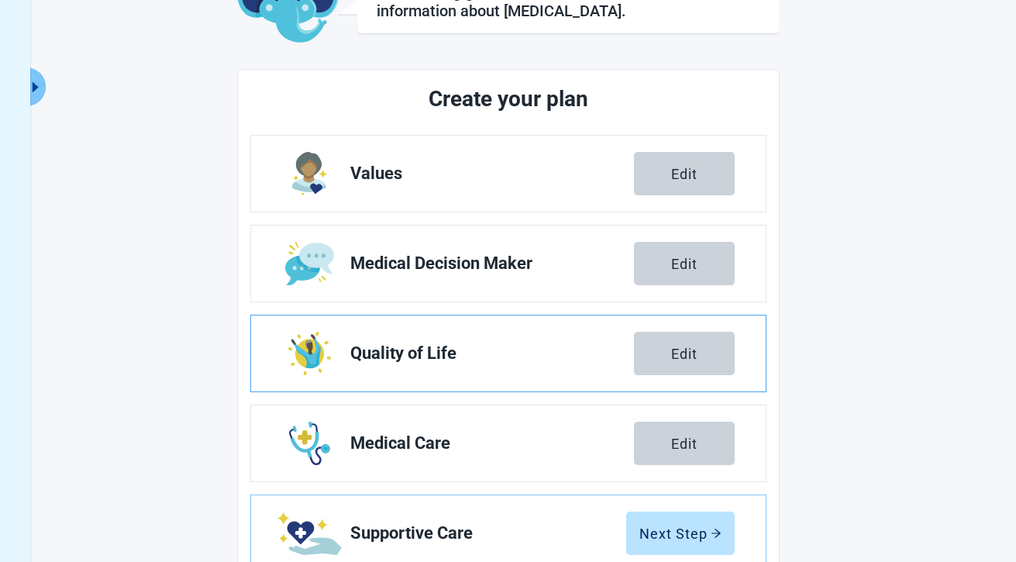
scroll to position [174, 0]
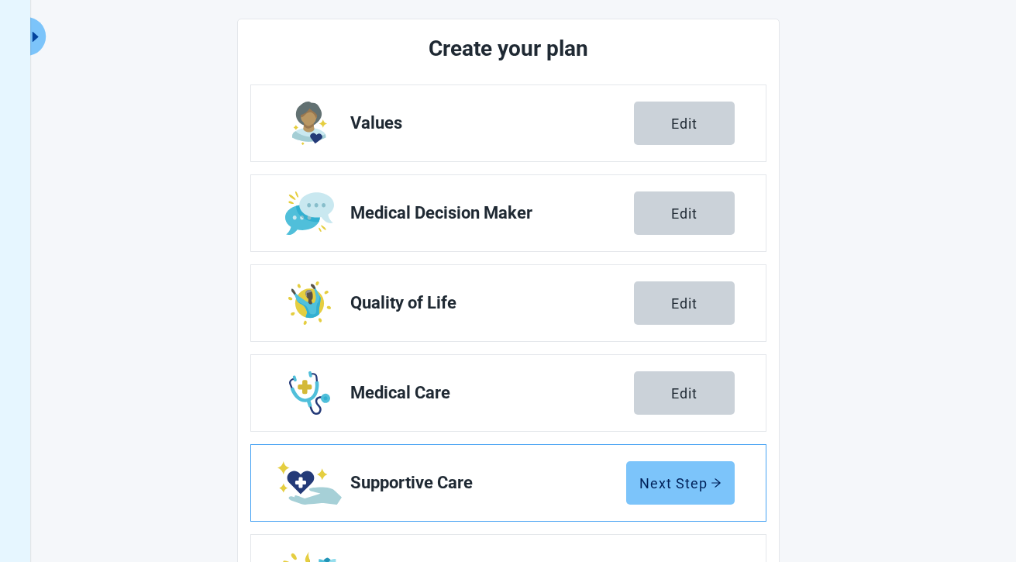
click at [648, 487] on div "Next Step" at bounding box center [680, 482] width 82 height 15
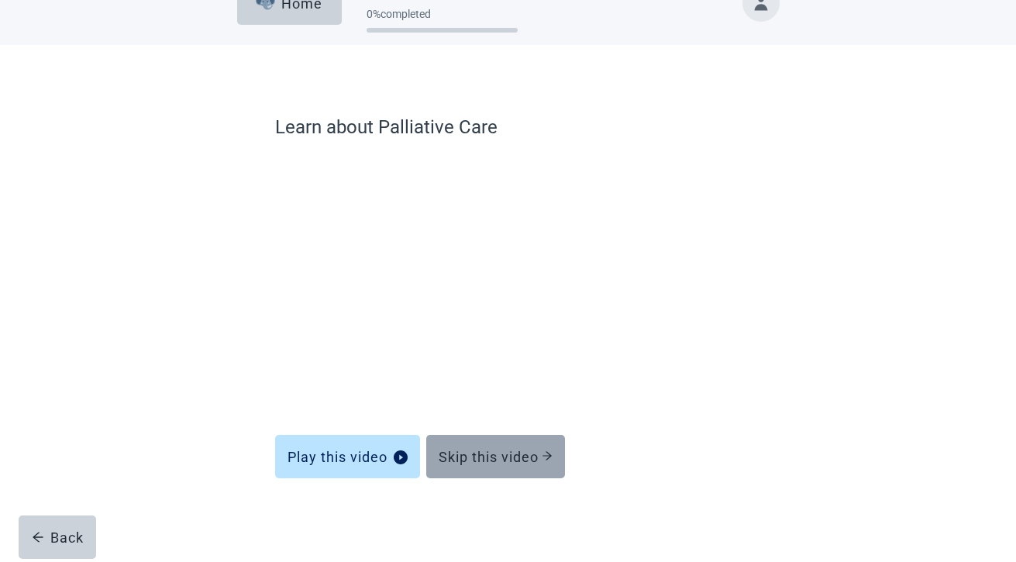
scroll to position [36, 0]
click at [544, 466] on button "Skip this video" at bounding box center [495, 456] width 139 height 43
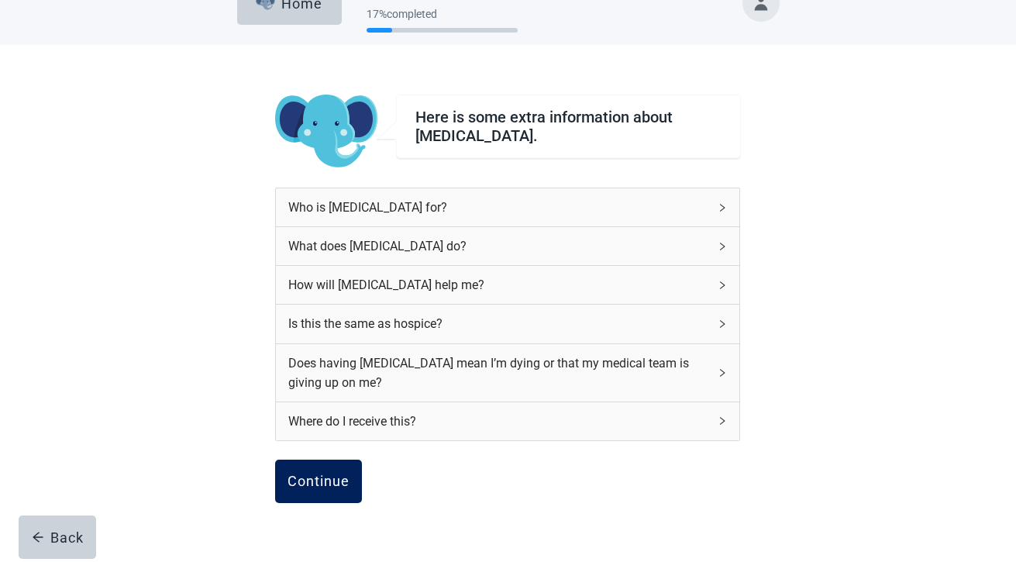
click at [343, 483] on div "Continue" at bounding box center [318, 480] width 62 height 15
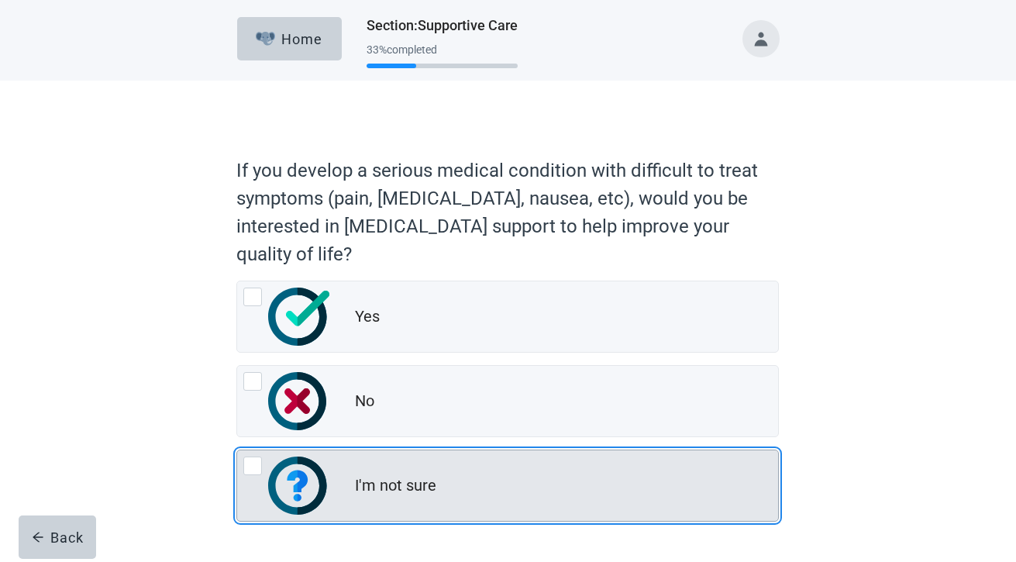
click at [343, 476] on div "I'm not sure" at bounding box center [507, 485] width 541 height 71
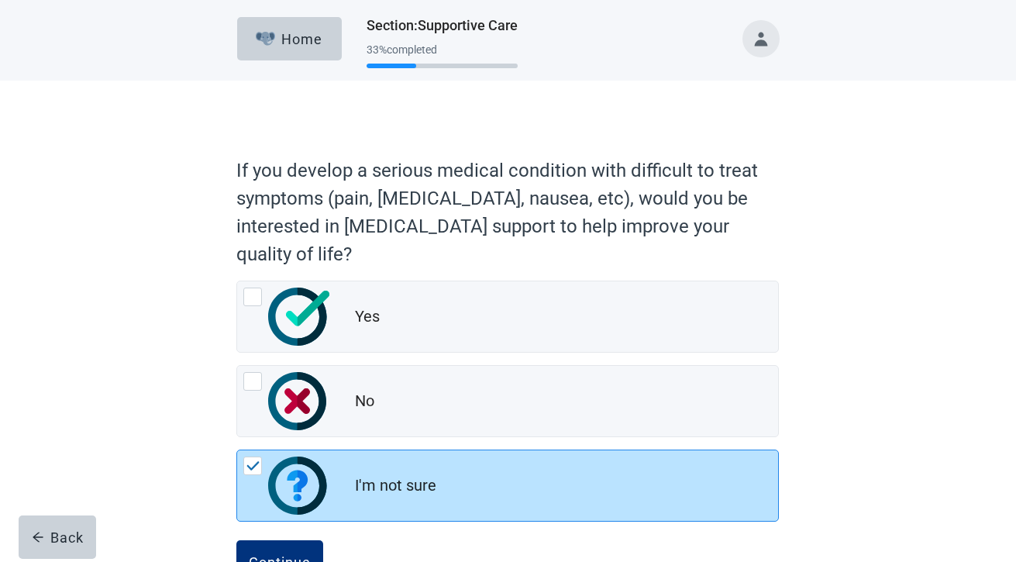
click at [236, 540] on button "Continue" at bounding box center [279, 561] width 87 height 43
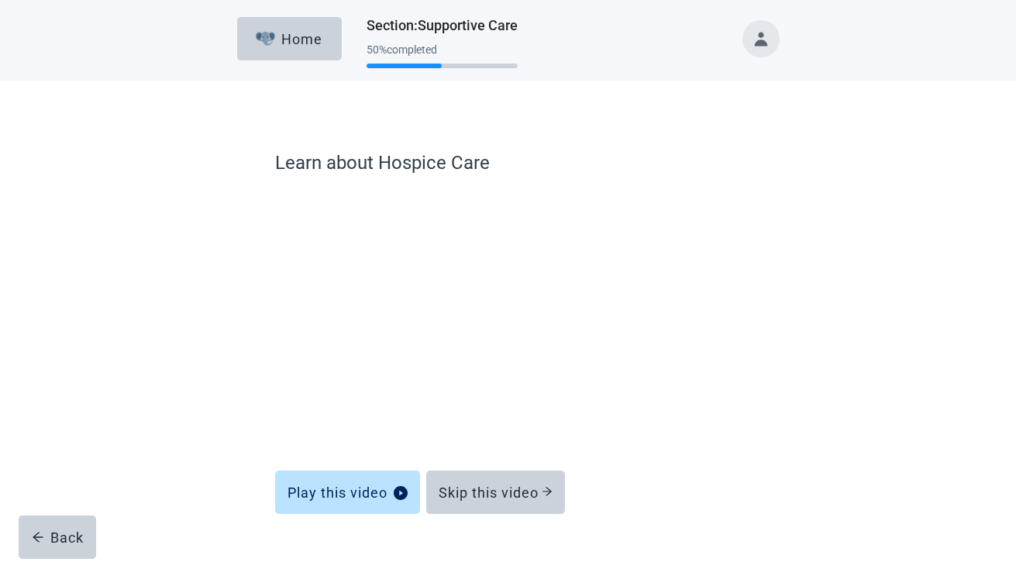
scroll to position [36, 0]
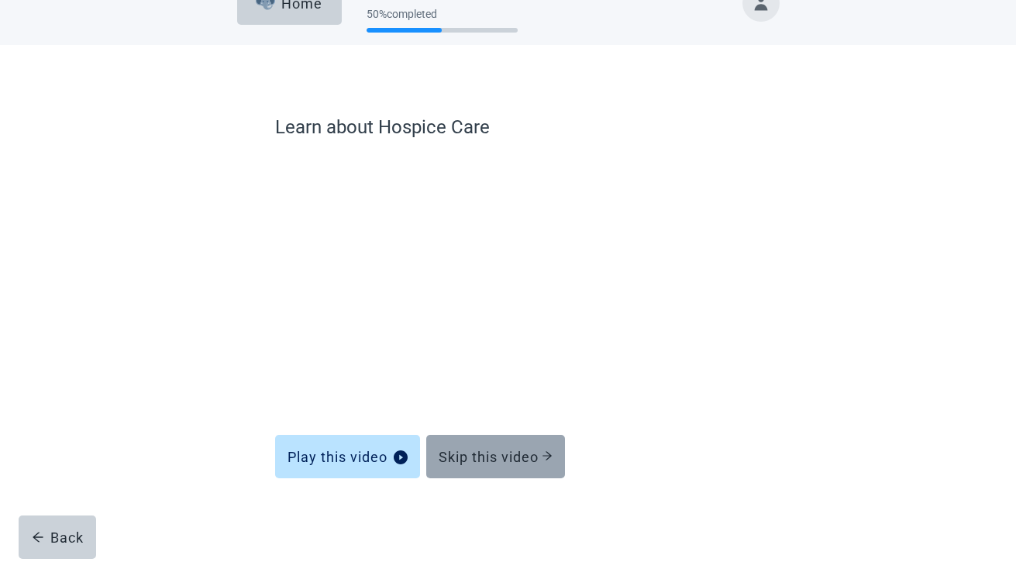
click at [488, 473] on button "Skip this video" at bounding box center [495, 456] width 139 height 43
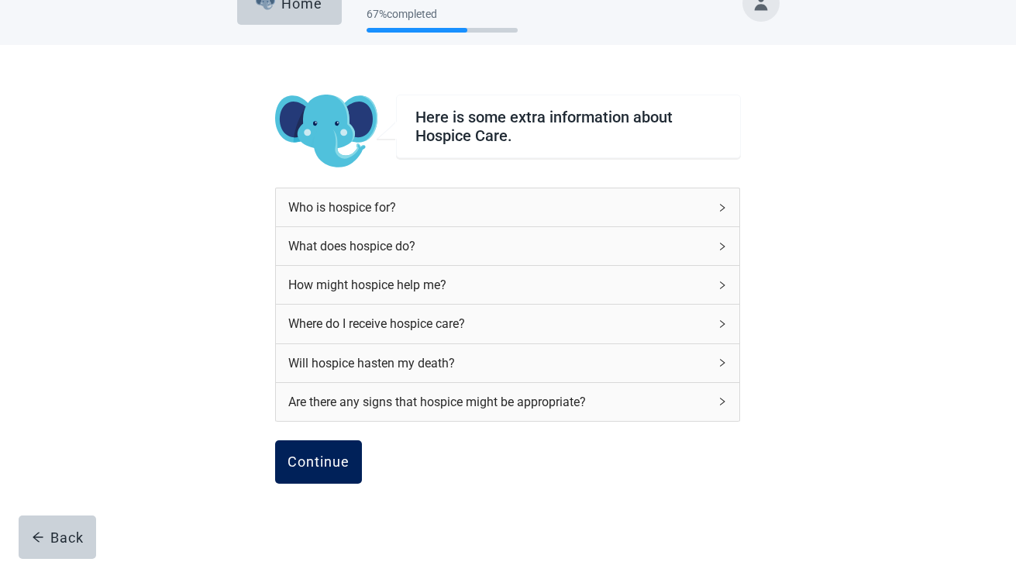
click at [342, 468] on div "Continue" at bounding box center [318, 461] width 62 height 15
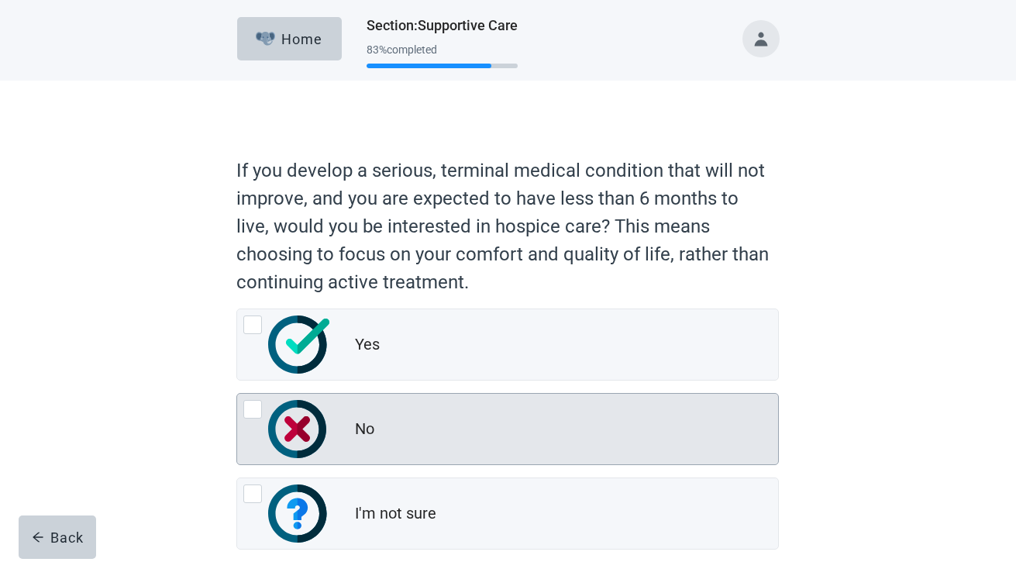
click at [350, 464] on div "No" at bounding box center [507, 429] width 542 height 72
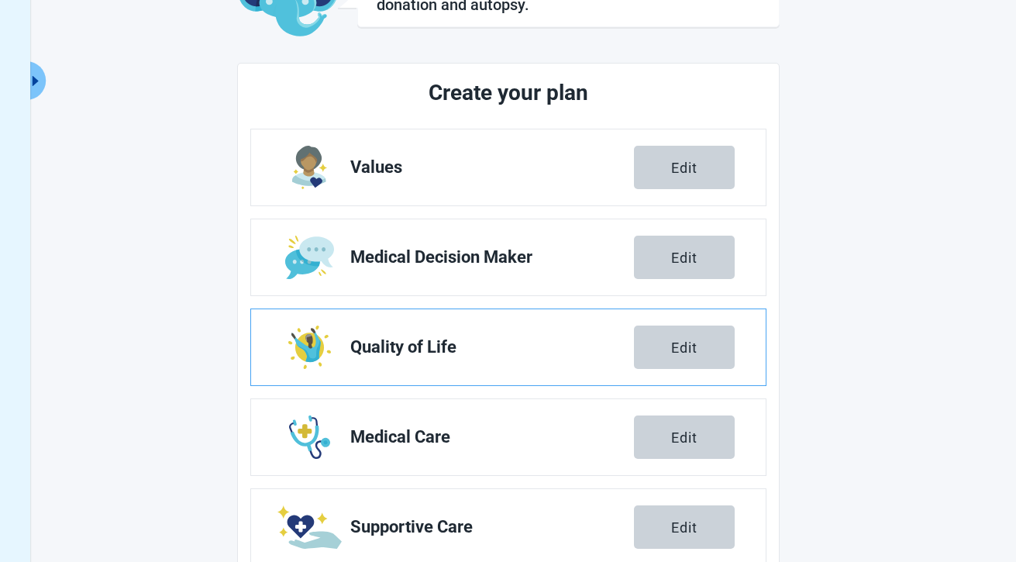
scroll to position [262, 0]
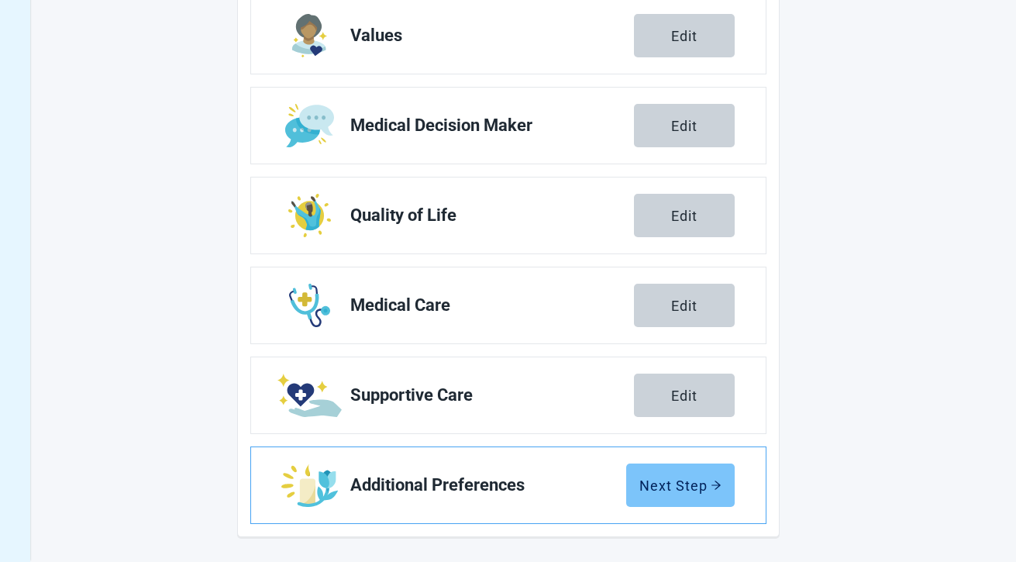
click at [694, 481] on div "Next Step" at bounding box center [680, 484] width 82 height 15
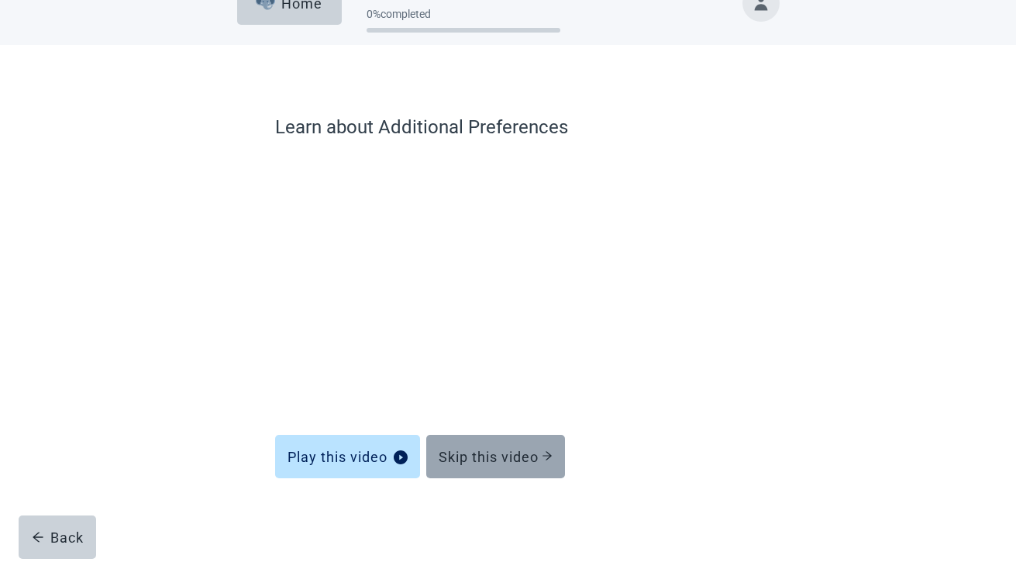
scroll to position [36, 0]
click at [524, 466] on button "Skip this video" at bounding box center [495, 456] width 139 height 43
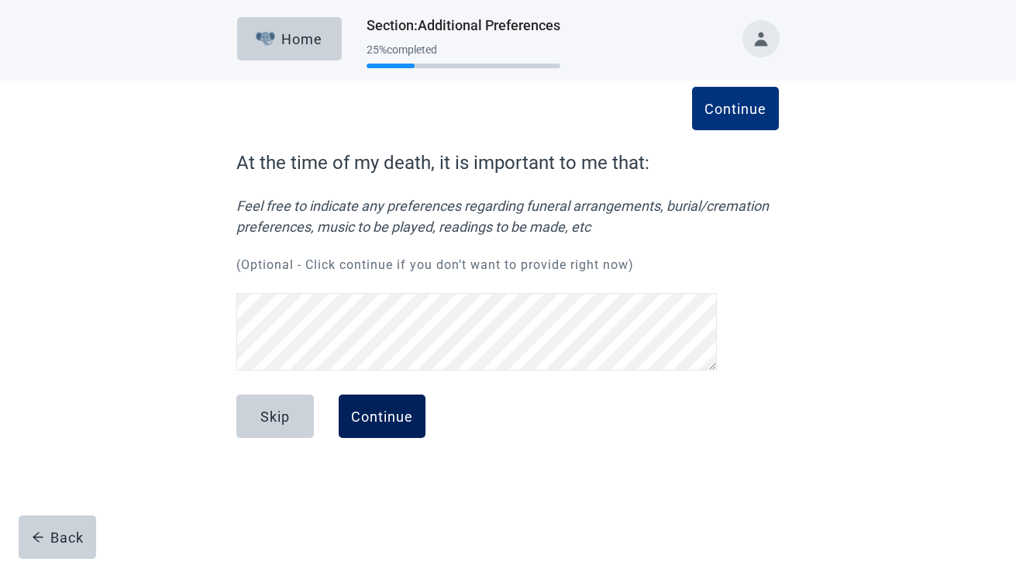
click at [401, 436] on button "Continue" at bounding box center [382, 415] width 87 height 43
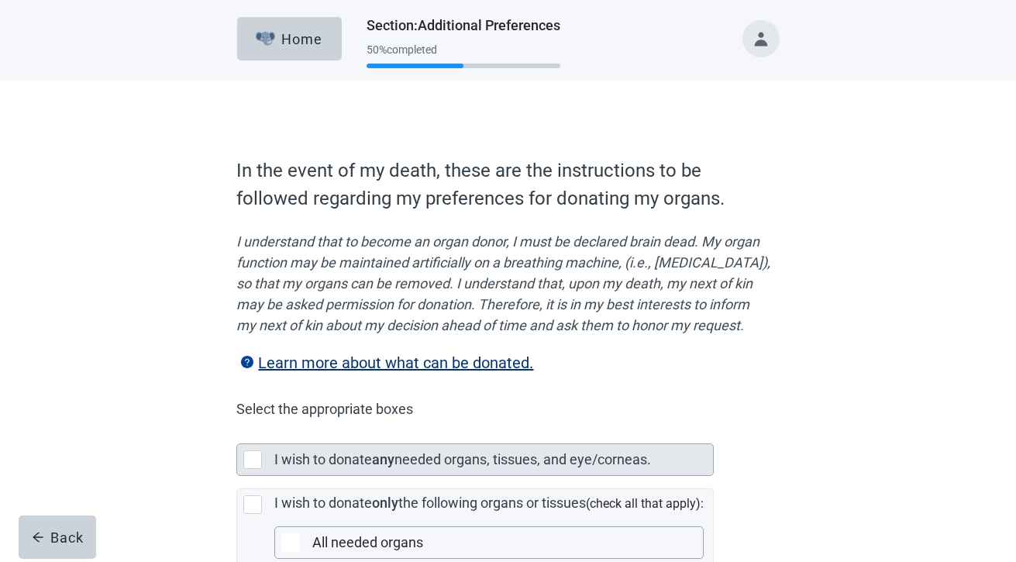
click at [432, 467] on label "needed organs, tissues, and eye/corneas." at bounding box center [522, 459] width 256 height 16
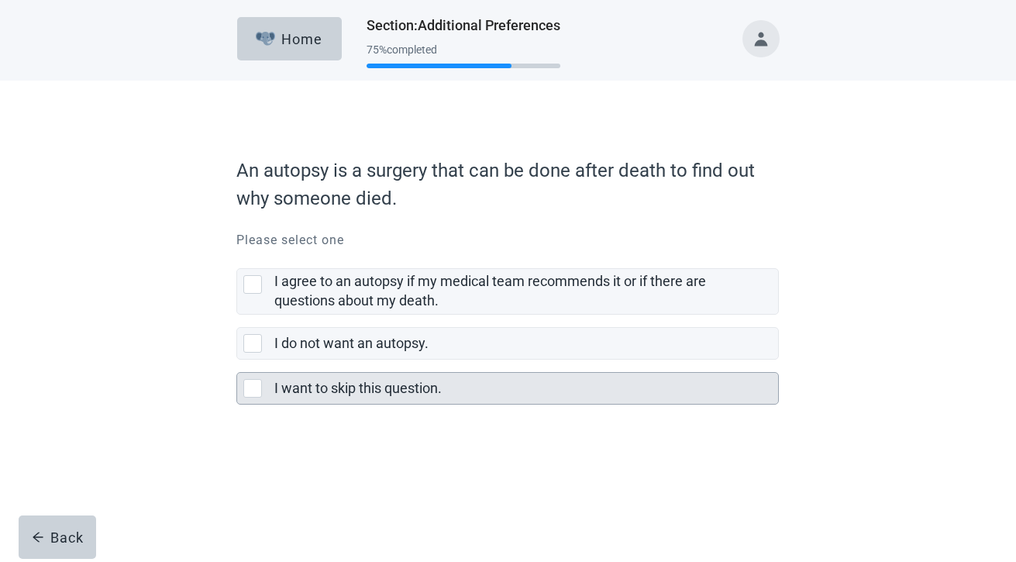
drag, startPoint x: 415, startPoint y: 411, endPoint x: 418, endPoint y: 399, distance: 12.0
click at [415, 410] on form "An autopsy is a surgery that can be done after death to find out why someone di…" at bounding box center [507, 322] width 542 height 346
click at [419, 393] on label "I want to skip this question." at bounding box center [357, 388] width 167 height 16
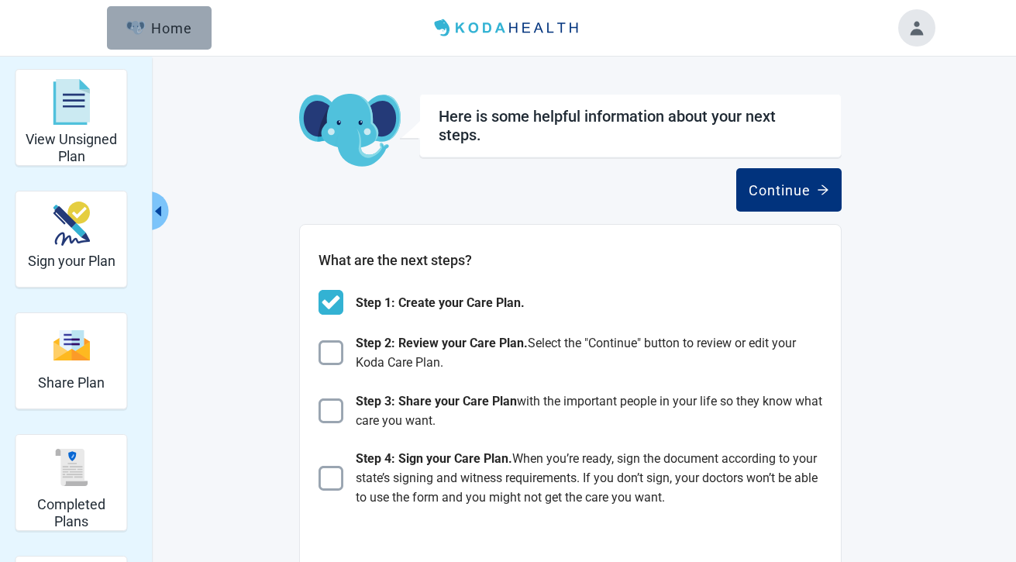
click at [184, 43] on button "Home" at bounding box center [159, 27] width 105 height 43
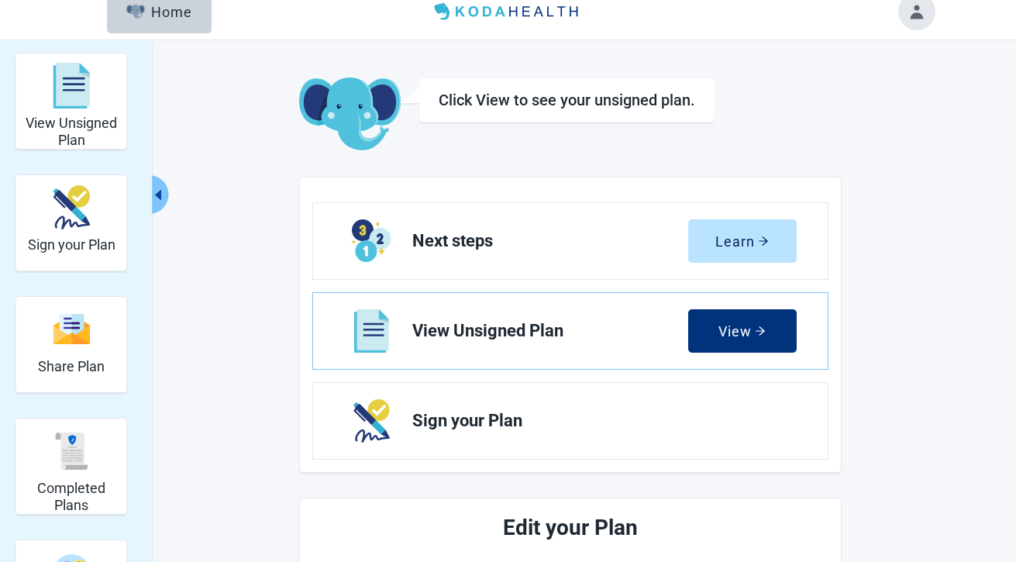
scroll to position [23, 0]
